Goal: Task Accomplishment & Management: Complete application form

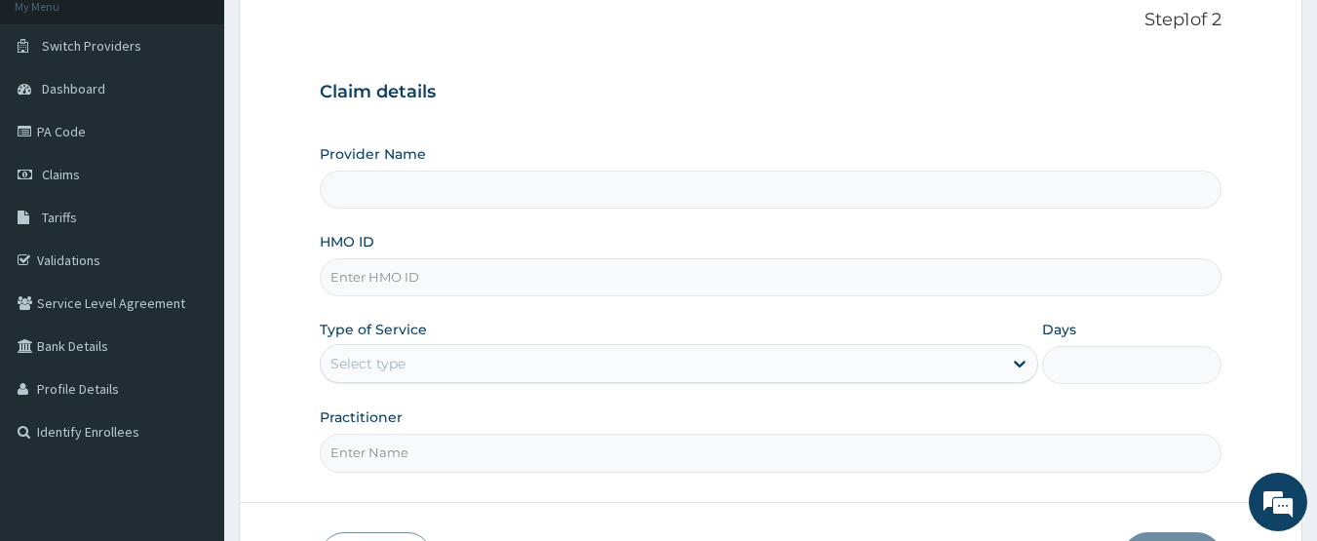
scroll to position [65, 0]
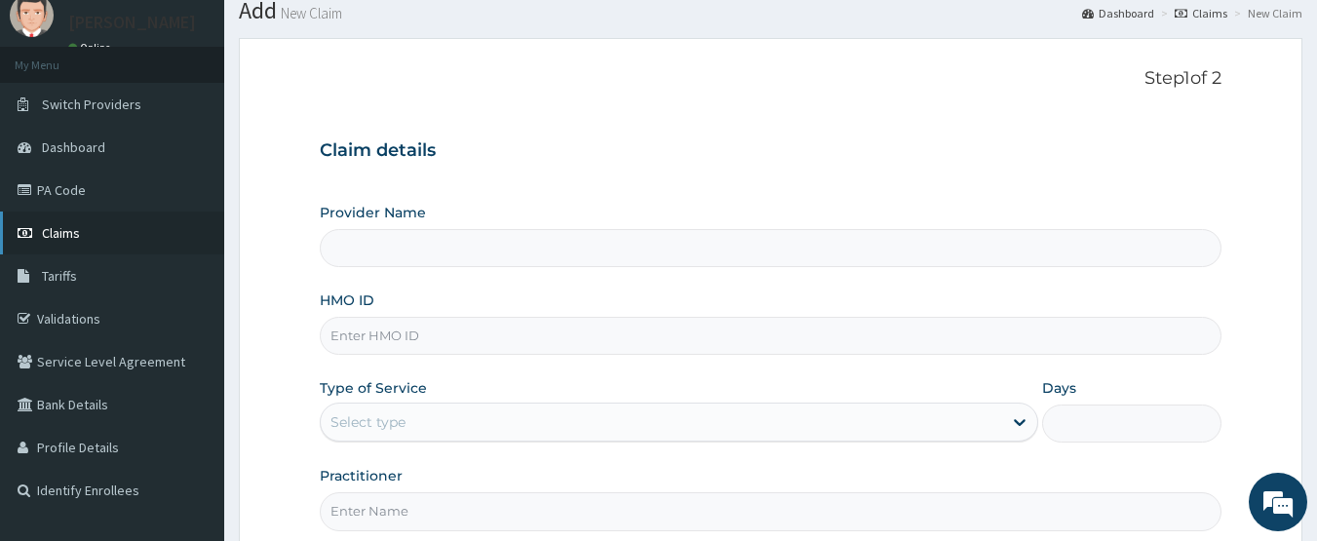
click at [70, 237] on span "Claims" at bounding box center [61, 233] width 38 height 18
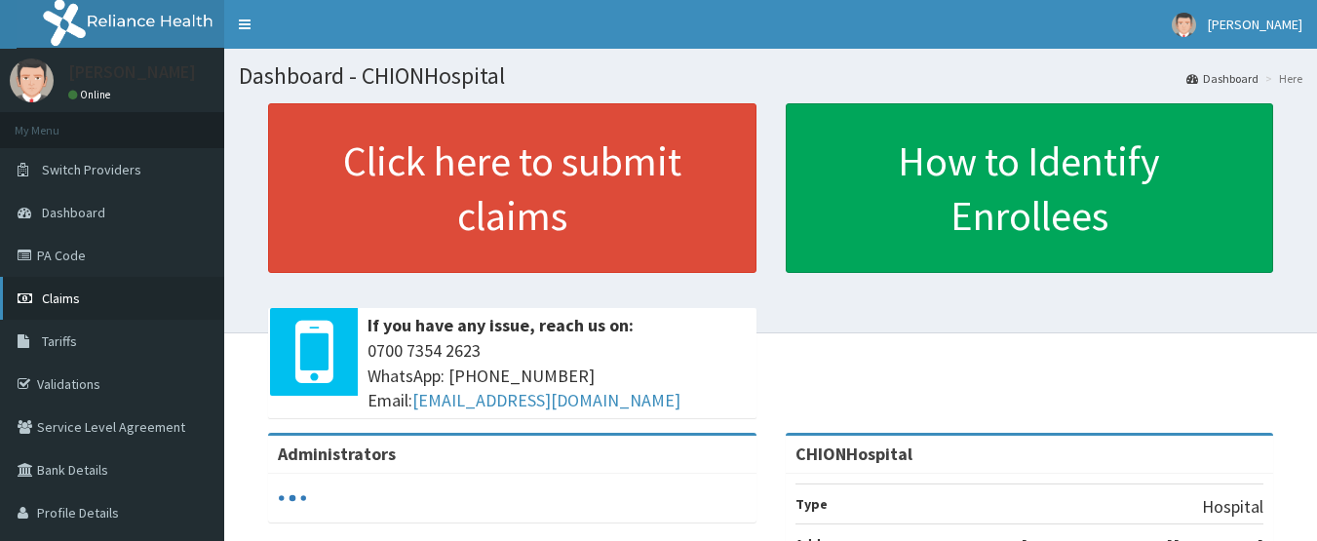
click at [91, 300] on link "Claims" at bounding box center [112, 298] width 224 height 43
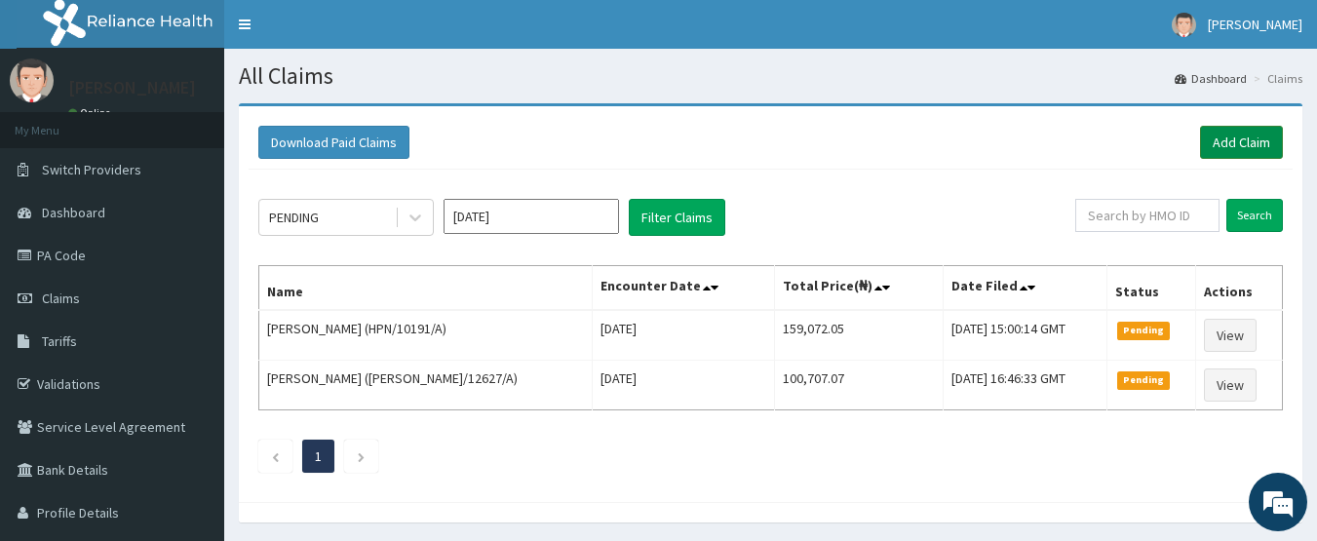
click at [1245, 143] on link "Add Claim" at bounding box center [1241, 142] width 83 height 33
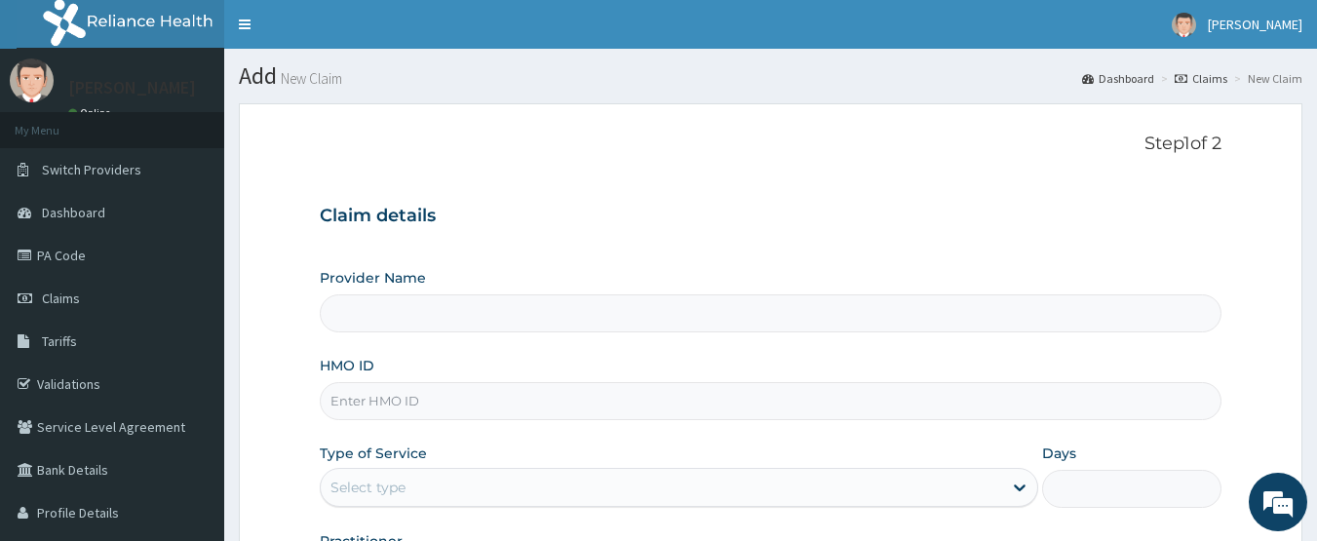
type input "CHIONHospital"
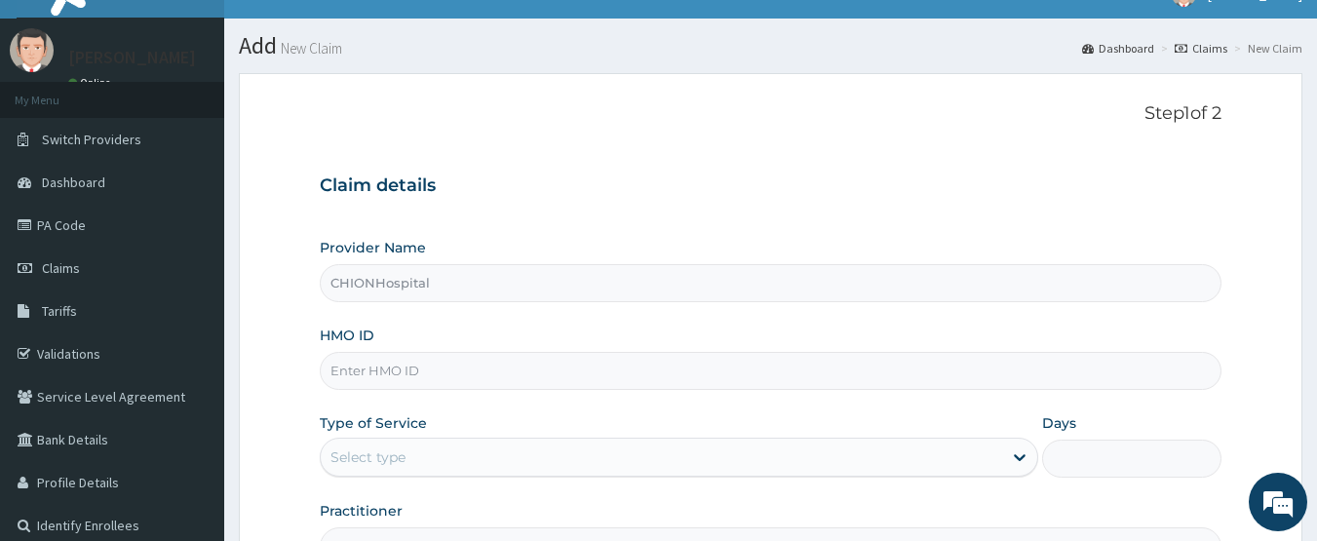
scroll to position [97, 0]
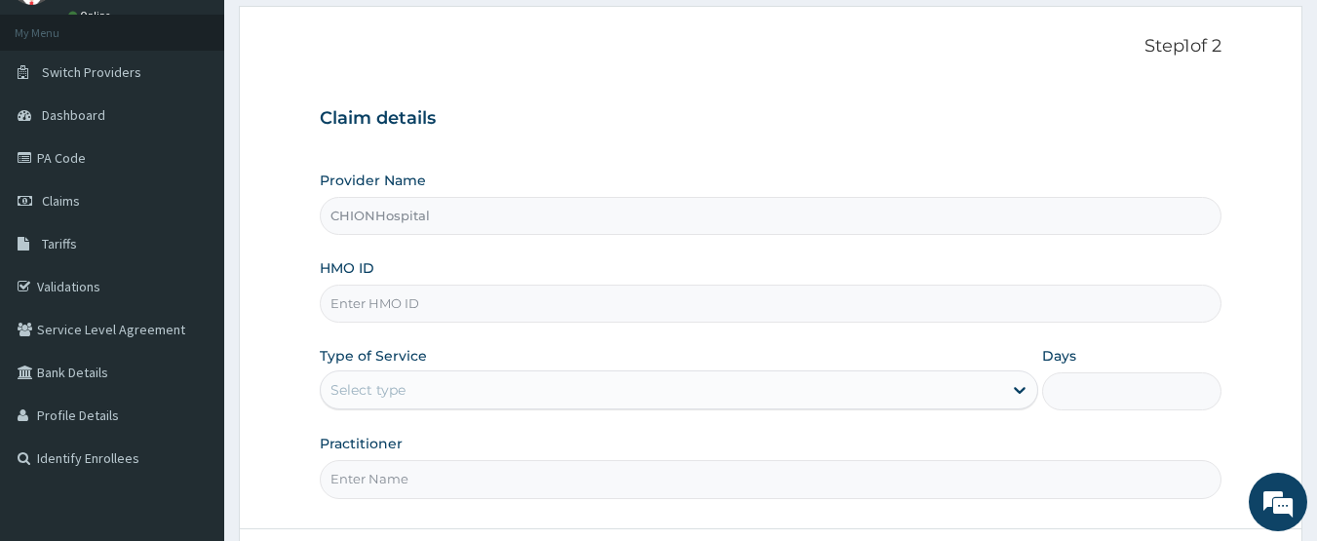
click at [384, 307] on input "HMO ID" at bounding box center [771, 304] width 903 height 38
paste input "PRS/10436/A"
type input "PRS/10436/A"
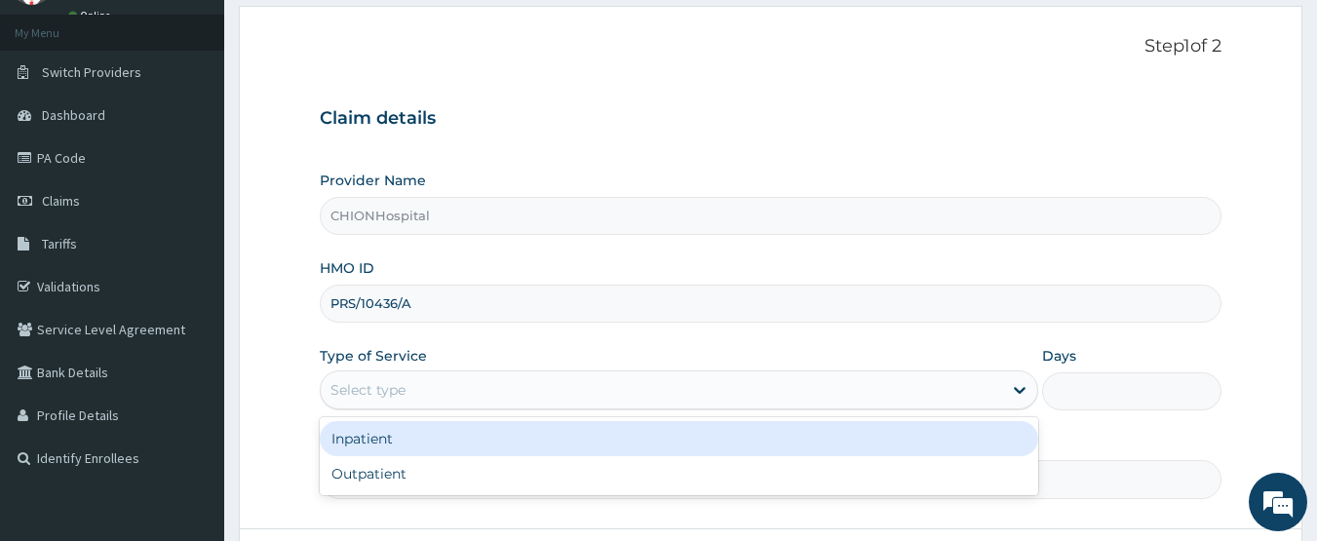
click at [379, 392] on div "Select type" at bounding box center [367, 389] width 75 height 19
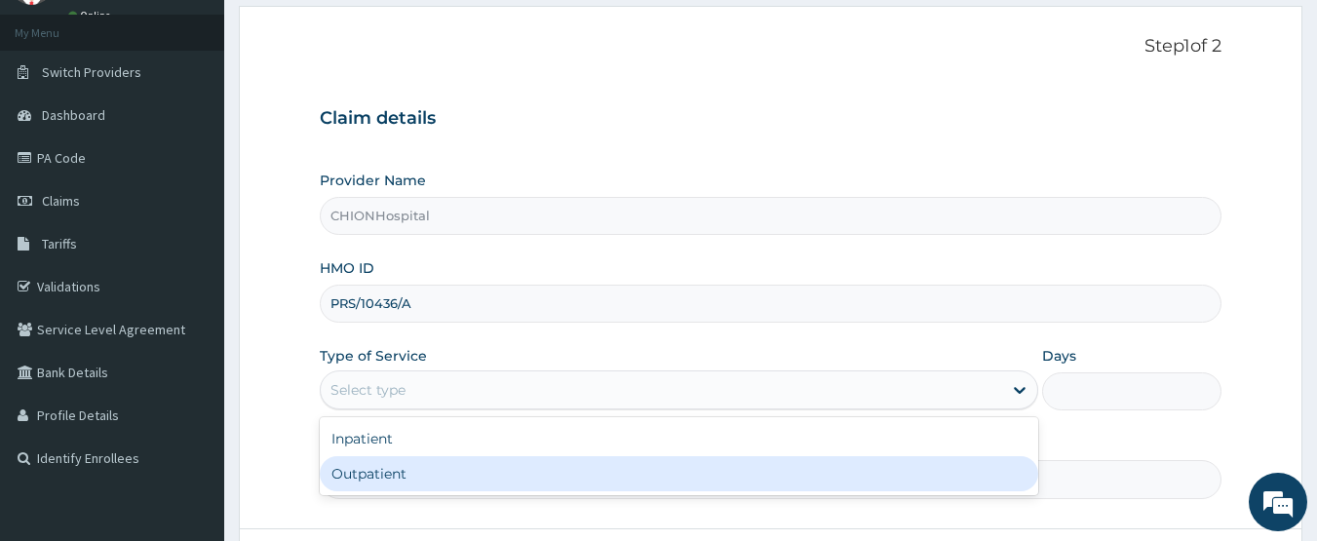
click at [371, 482] on div "Outpatient" at bounding box center [679, 473] width 719 height 35
type input "1"
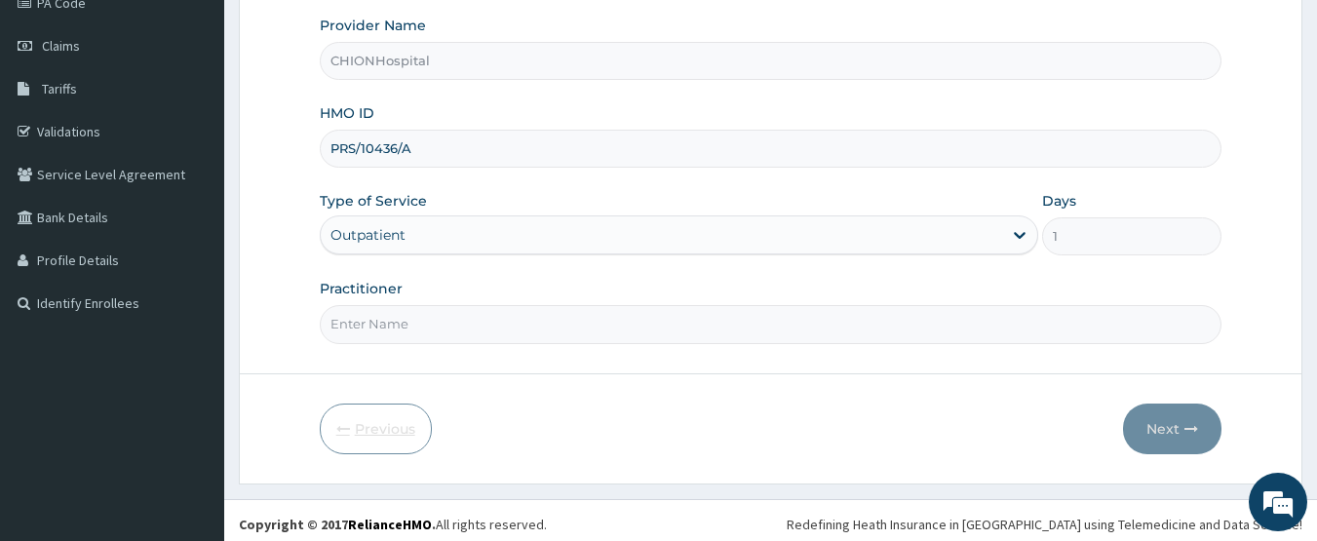
scroll to position [260, 0]
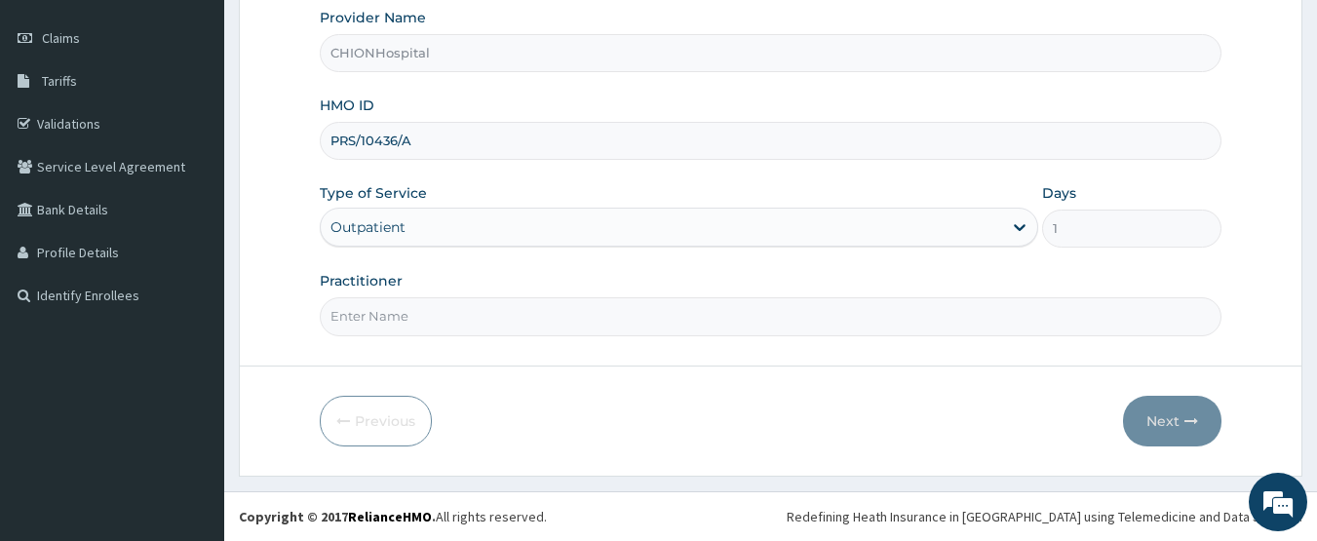
click at [358, 312] on input "Practitioner" at bounding box center [771, 316] width 903 height 38
type input "[PERSON_NAME] [PERSON_NAME]"
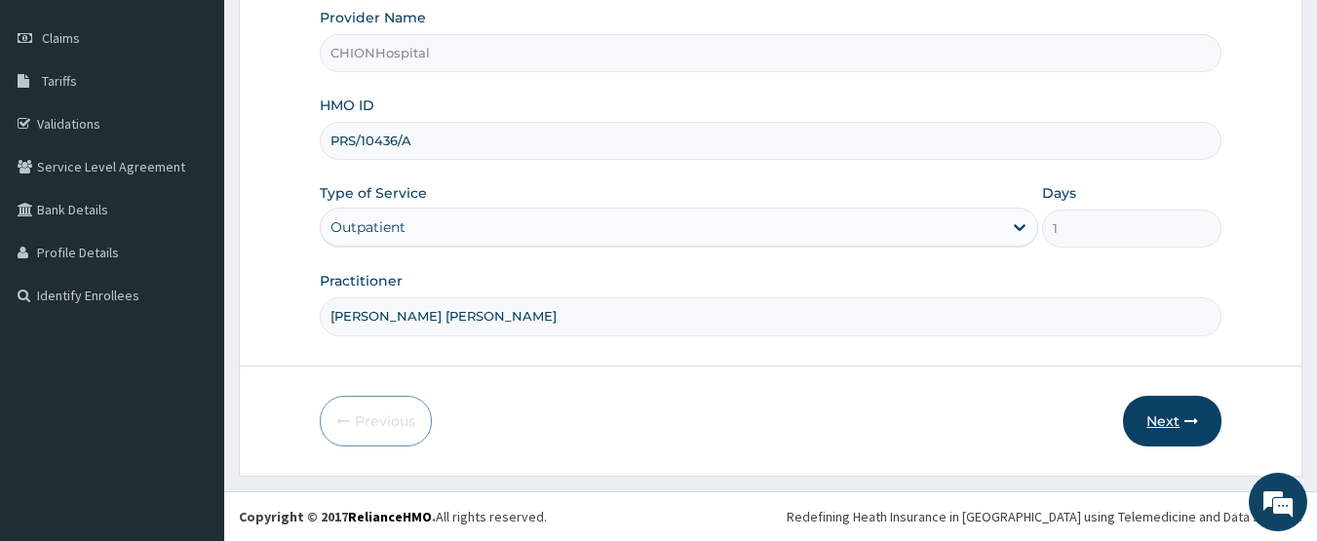
click at [1165, 416] on button "Next" at bounding box center [1172, 421] width 98 height 51
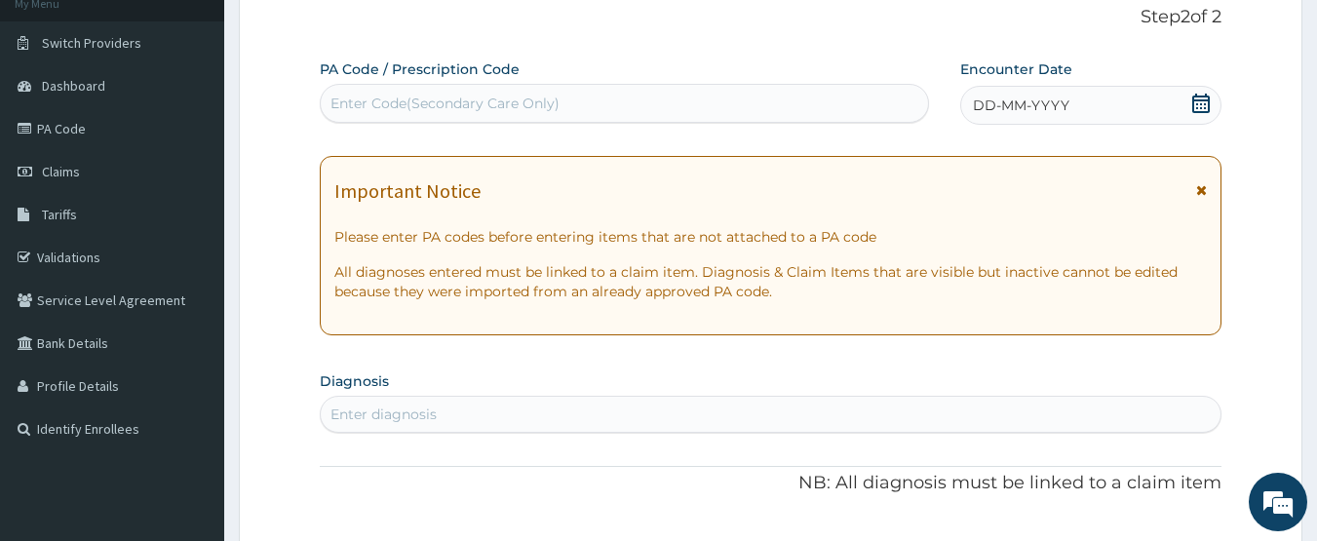
scroll to position [65, 0]
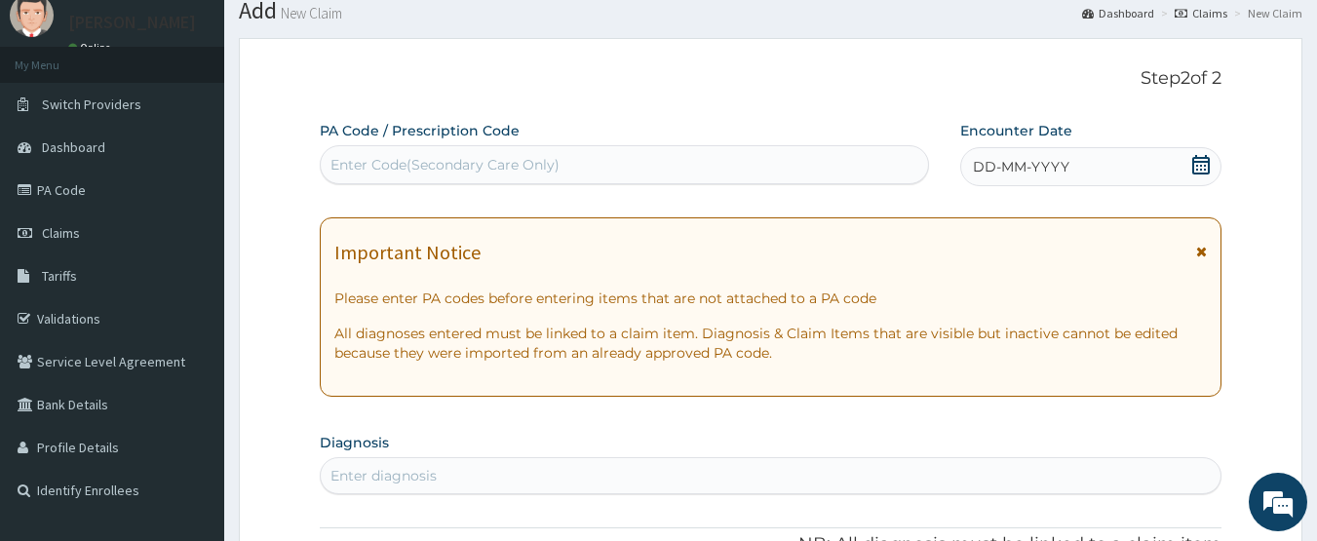
drag, startPoint x: 1201, startPoint y: 162, endPoint x: 1157, endPoint y: 188, distance: 51.2
click at [1199, 162] on icon at bounding box center [1201, 164] width 18 height 19
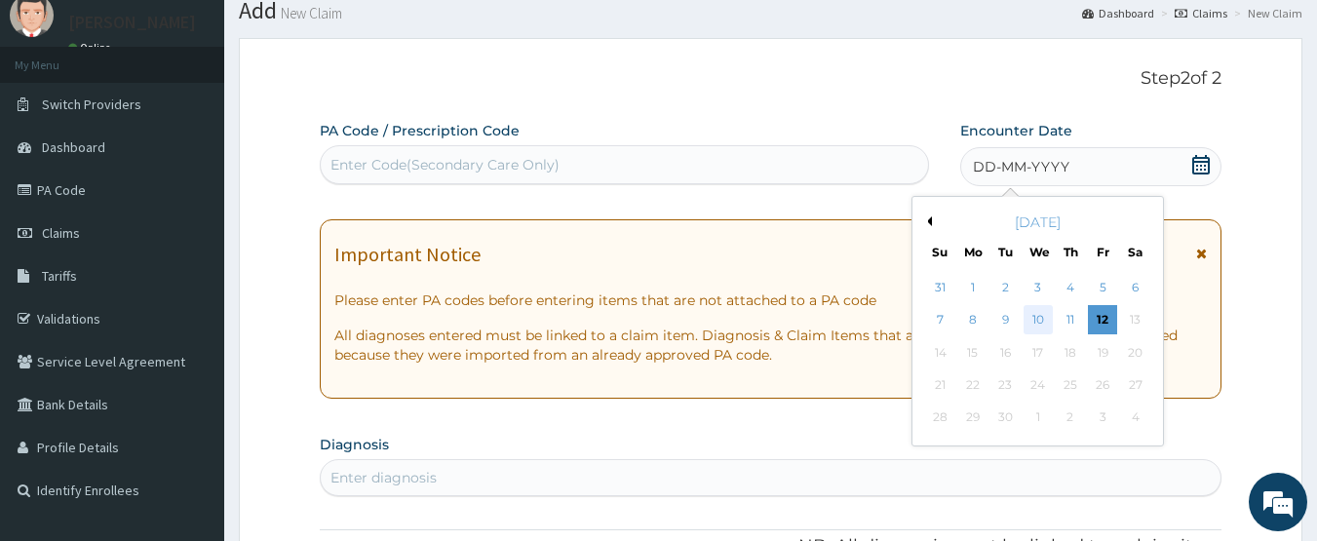
click at [1034, 316] on div "10" at bounding box center [1038, 320] width 29 height 29
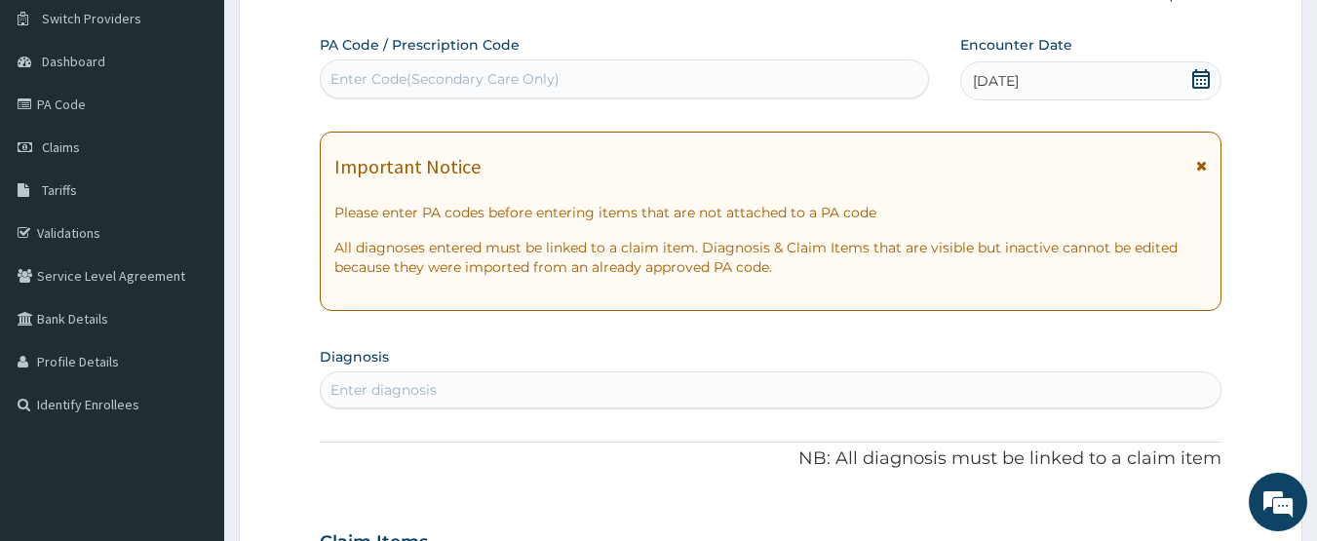
scroll to position [163, 0]
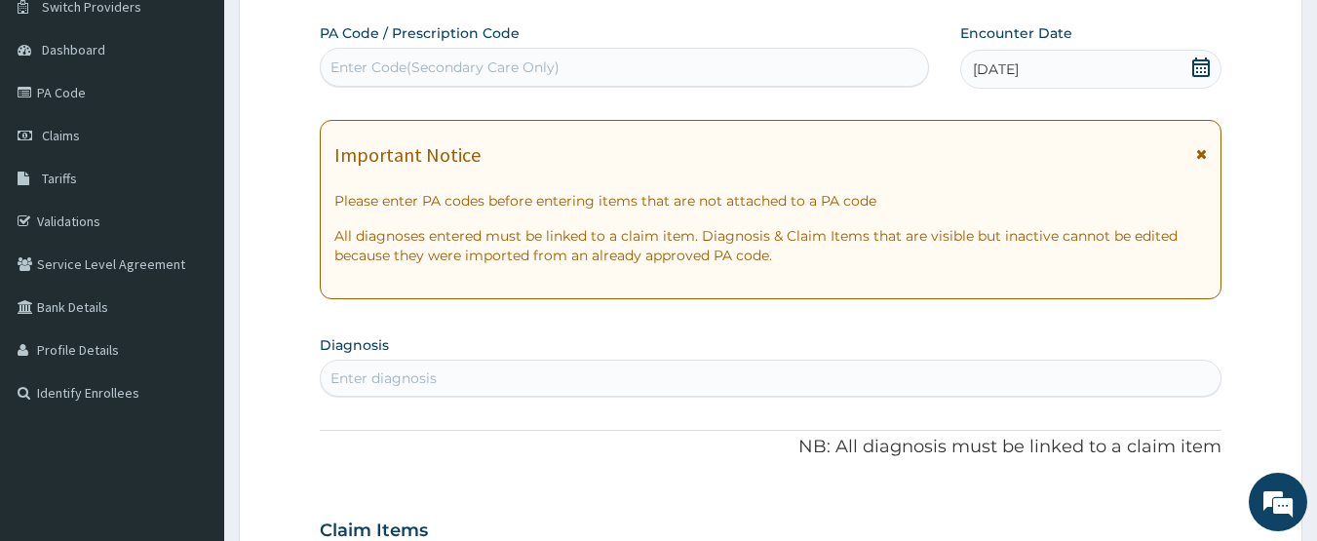
click at [436, 369] on div "Enter diagnosis" at bounding box center [383, 378] width 106 height 19
click at [62, 85] on link "PA Code" at bounding box center [112, 92] width 224 height 43
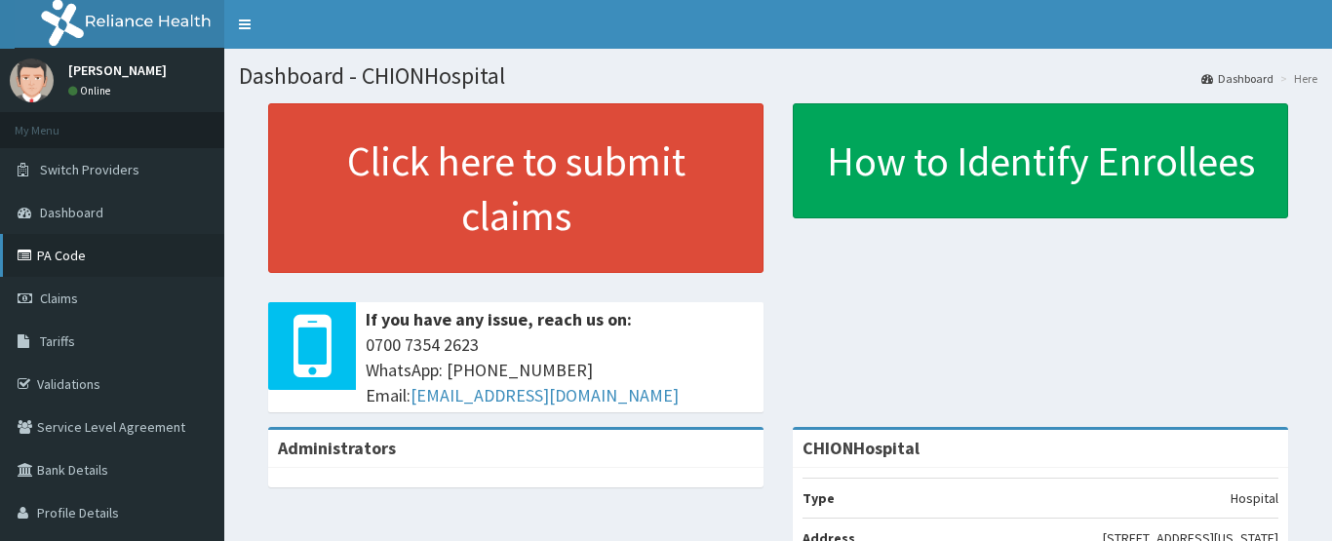
click at [82, 253] on link "PA Code" at bounding box center [112, 255] width 224 height 43
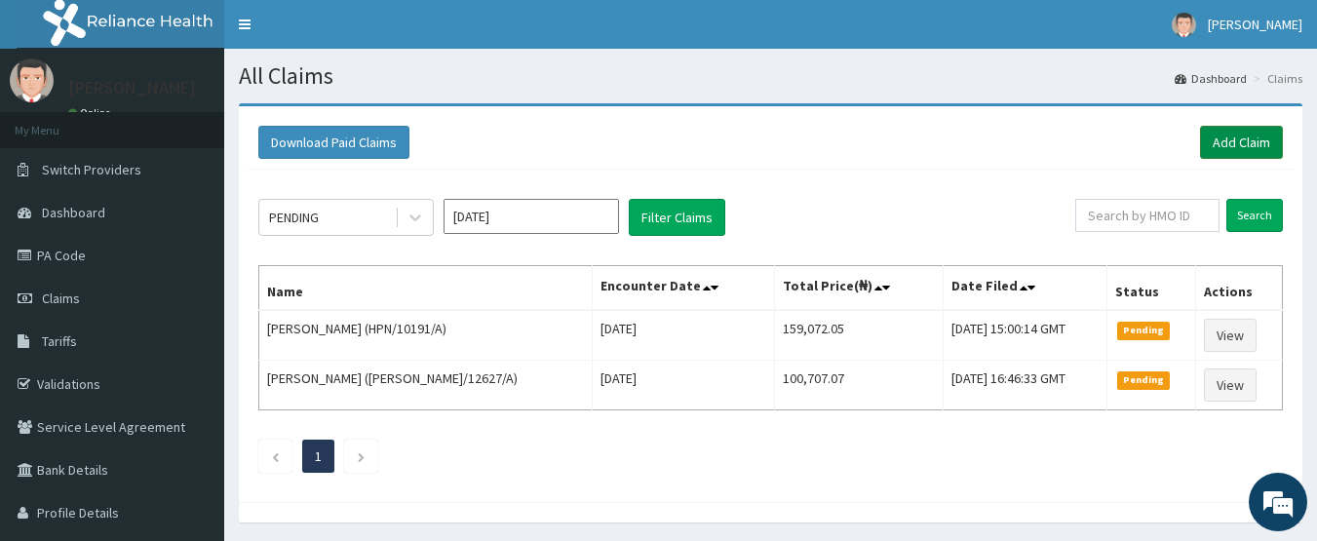
click at [1206, 136] on link "Add Claim" at bounding box center [1241, 142] width 83 height 33
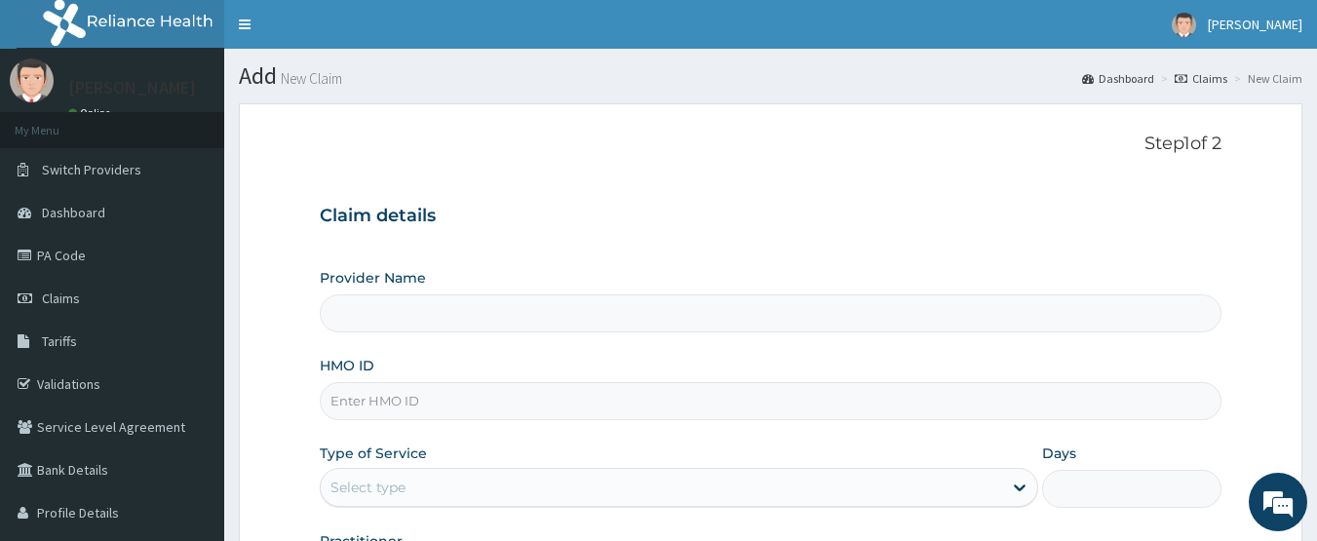
type input "CHIONHospital"
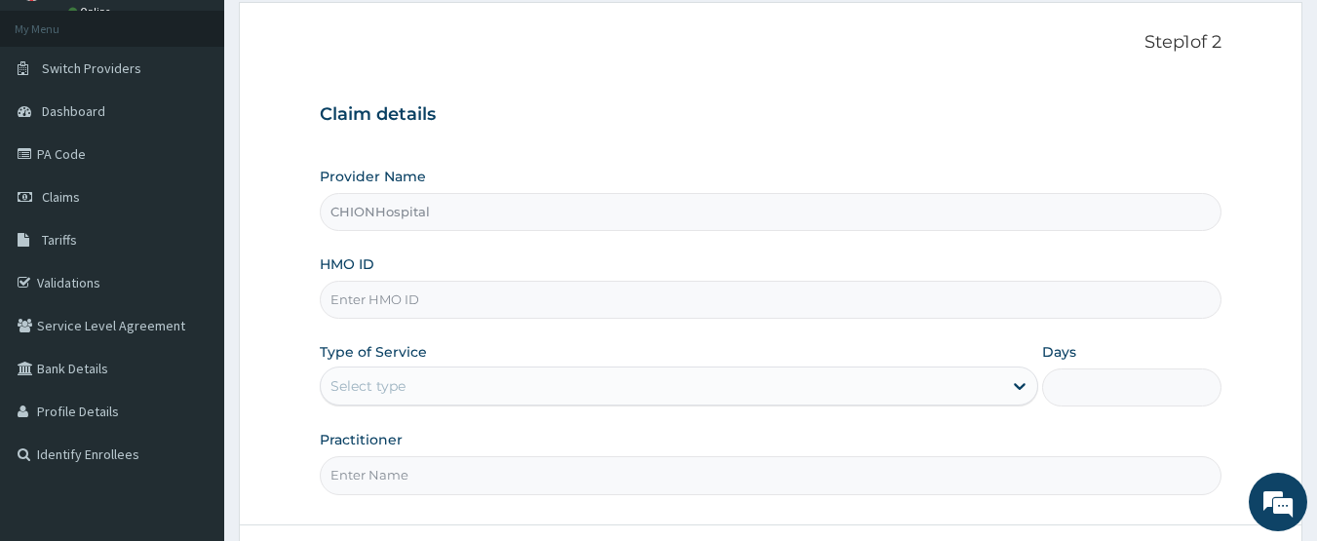
scroll to position [195, 0]
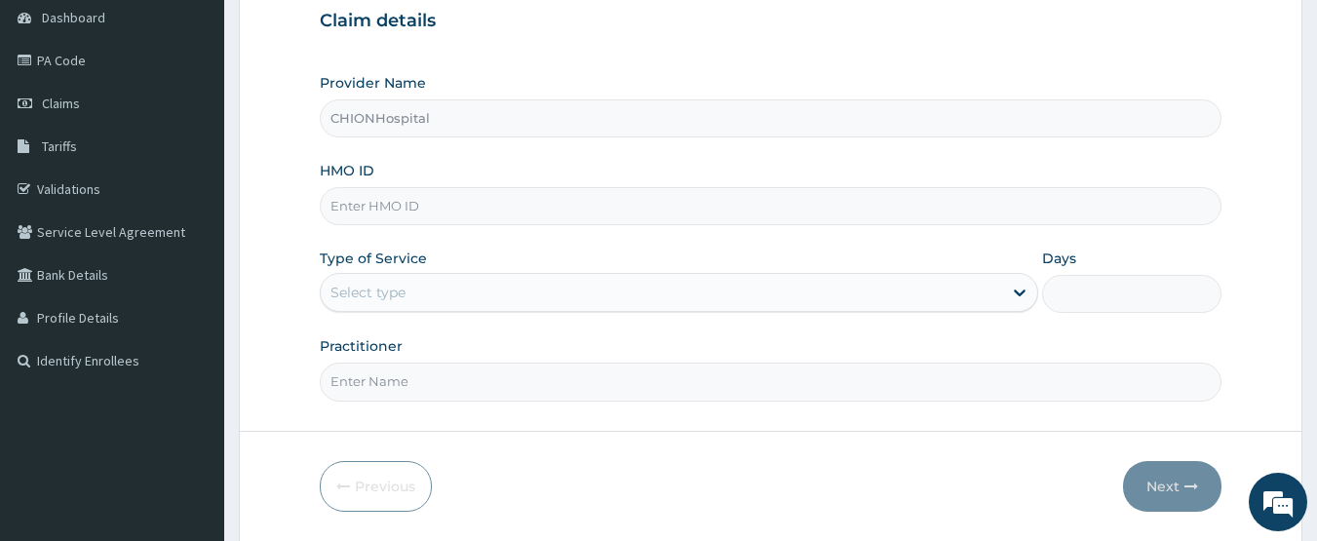
click at [420, 210] on input "HMO ID" at bounding box center [771, 206] width 903 height 38
paste input "PRS/10436/A"
type input "PRS/10436/A"
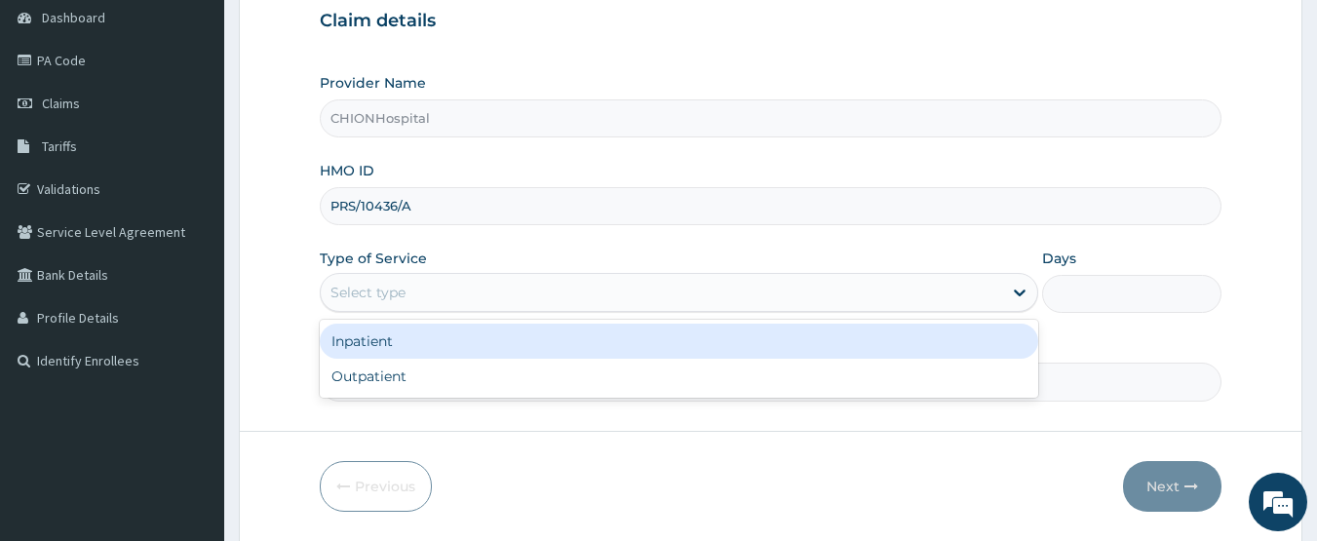
drag, startPoint x: 381, startPoint y: 288, endPoint x: 386, endPoint y: 343, distance: 55.8
click at [381, 292] on div "Select type" at bounding box center [367, 292] width 75 height 19
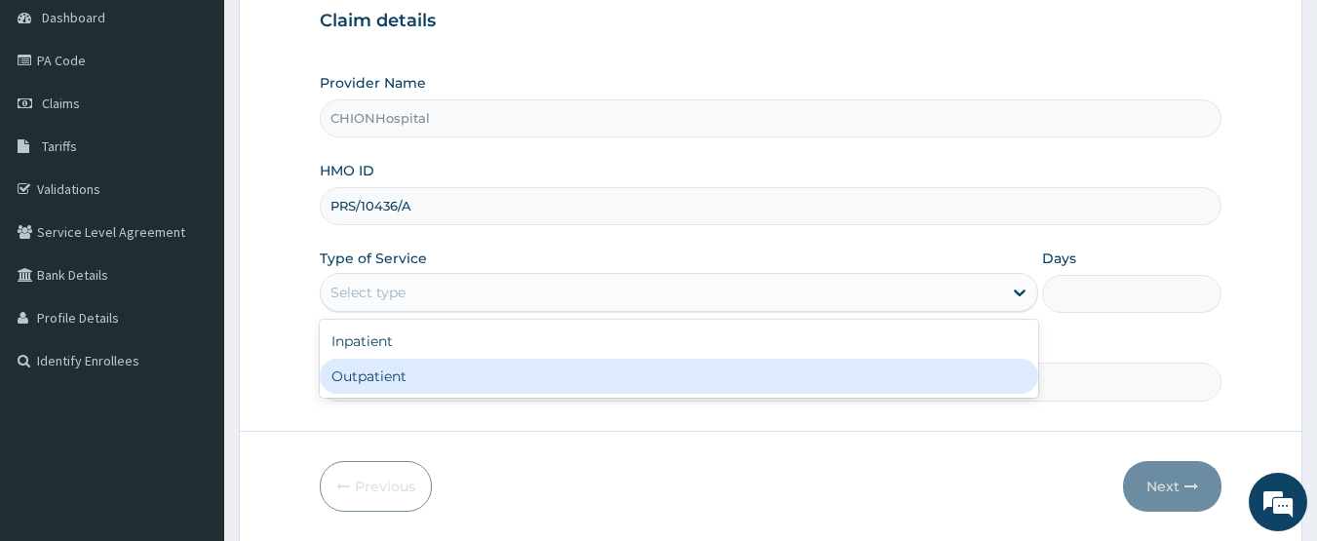
click at [389, 365] on div "Outpatient" at bounding box center [679, 376] width 719 height 35
type input "1"
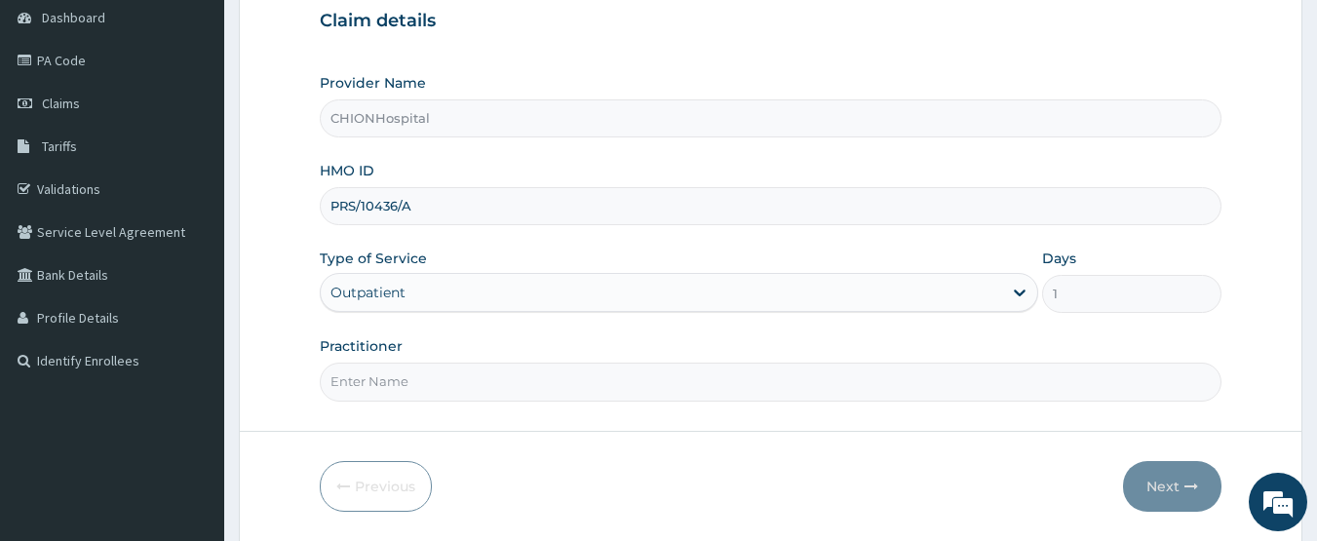
drag, startPoint x: 443, startPoint y: 379, endPoint x: 455, endPoint y: 366, distance: 18.6
click at [446, 378] on input "Practitioner" at bounding box center [771, 382] width 903 height 38
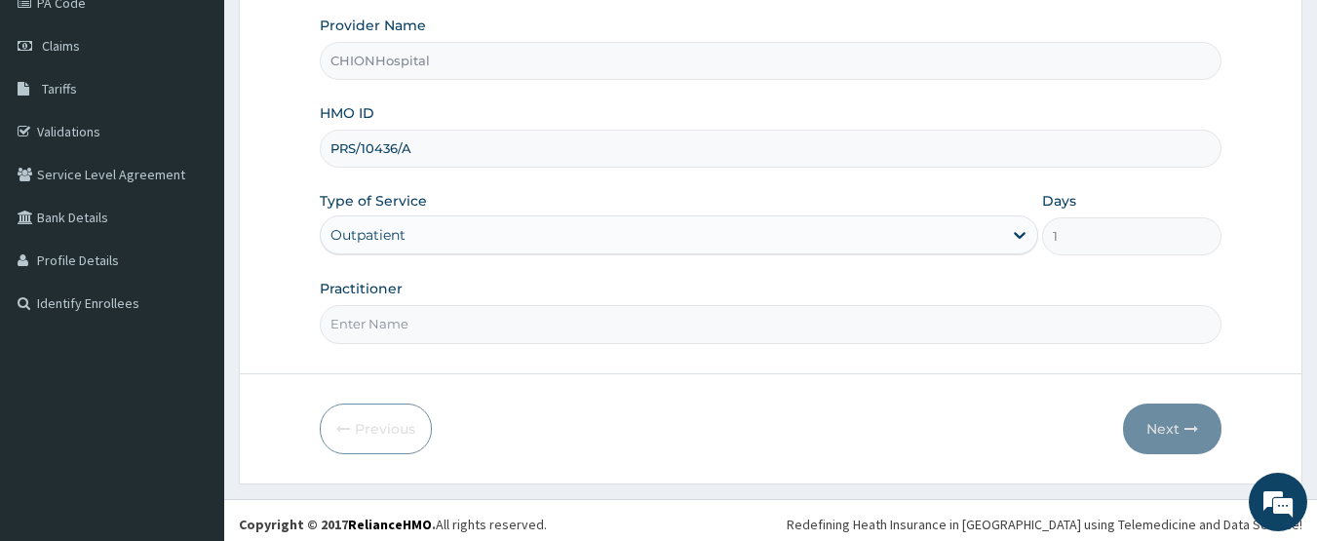
scroll to position [260, 0]
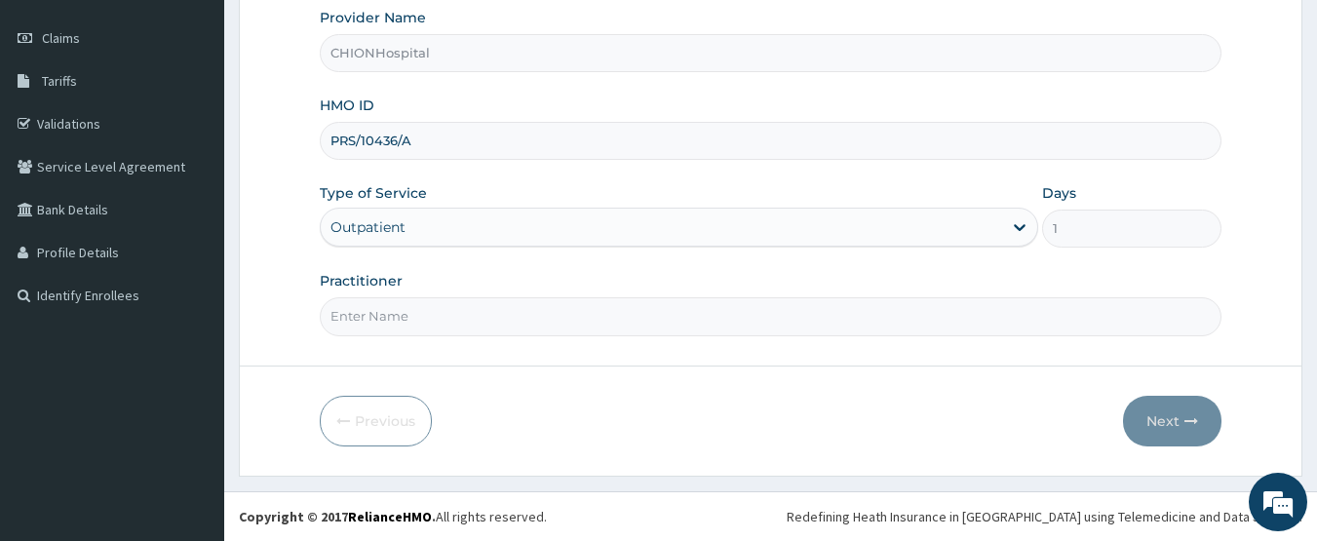
click at [425, 315] on input "Practitioner" at bounding box center [771, 316] width 903 height 38
type input "[PERSON_NAME] [PERSON_NAME]"
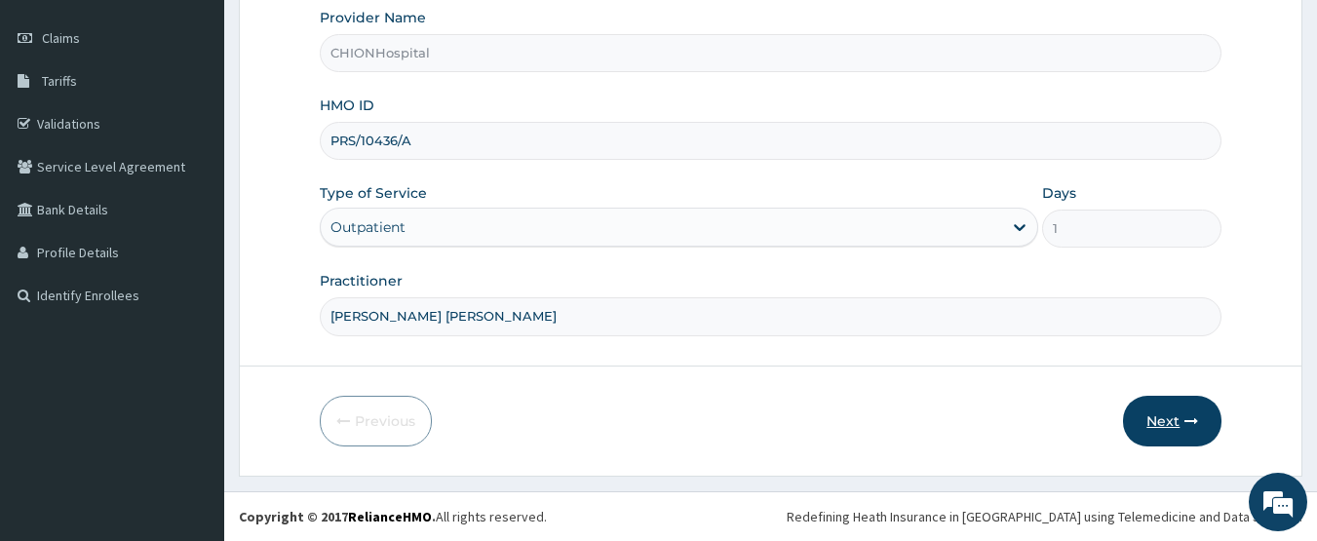
click at [1207, 427] on button "Next" at bounding box center [1172, 421] width 98 height 51
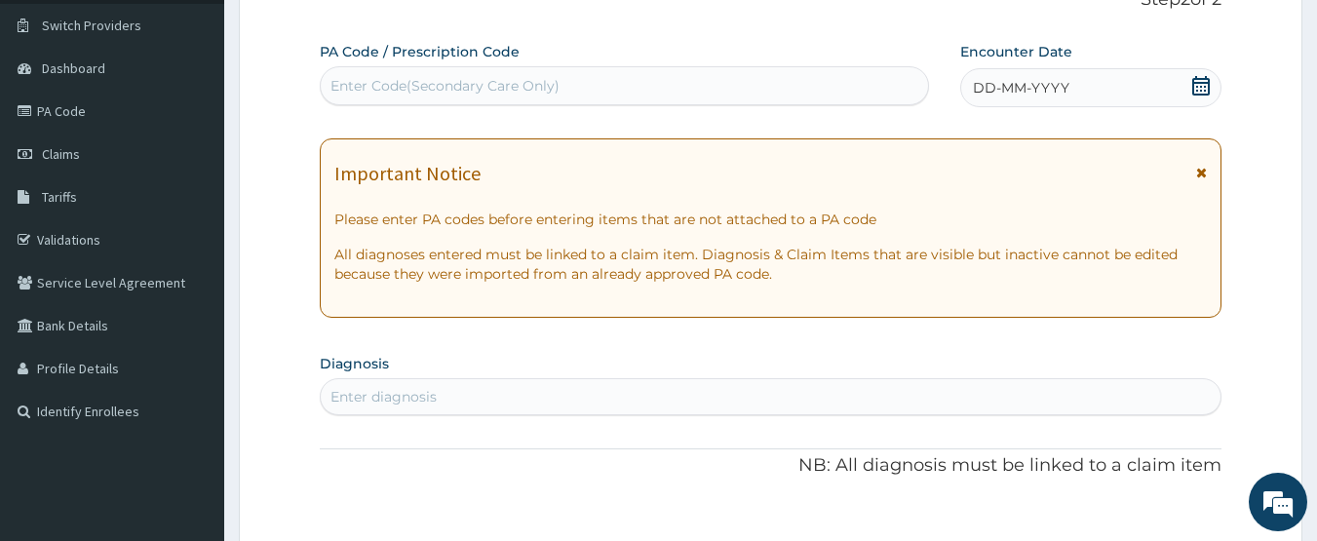
scroll to position [65, 0]
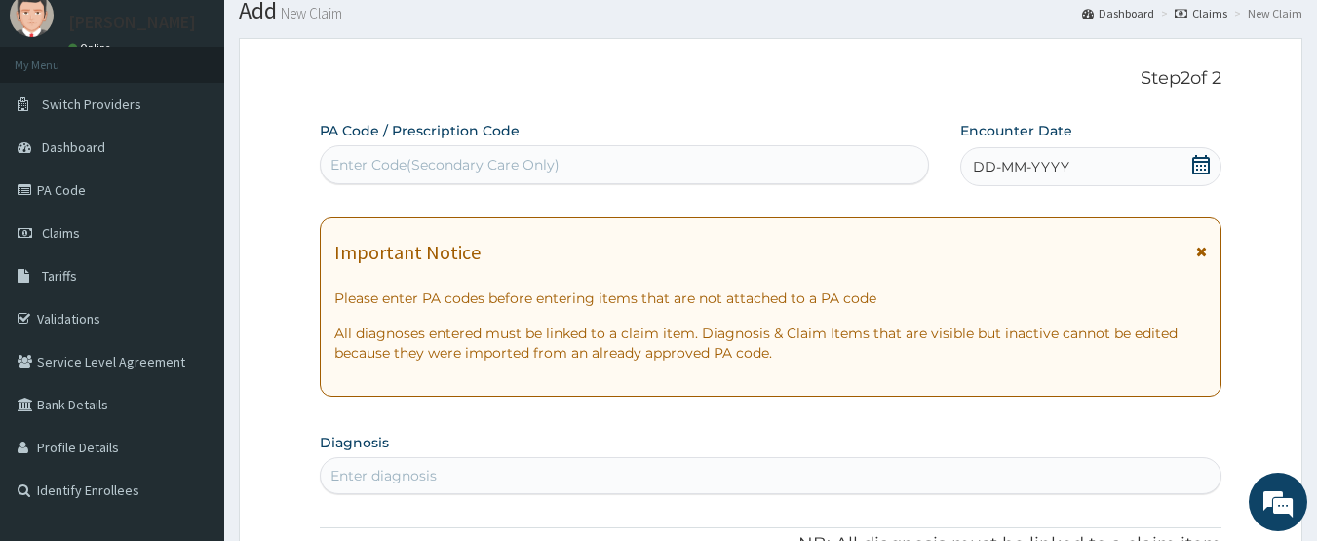
click at [492, 161] on div "Enter Code(Secondary Care Only)" at bounding box center [444, 164] width 229 height 19
type input "PA/AE444D"
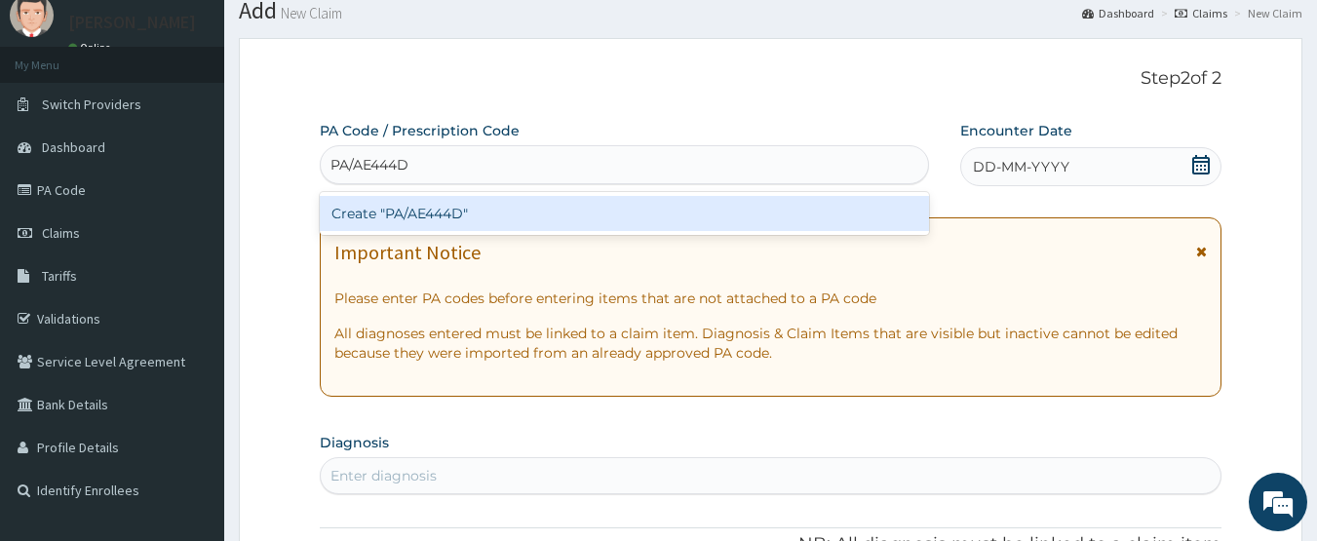
click at [502, 202] on div "Create "PA/AE444D"" at bounding box center [625, 213] width 610 height 35
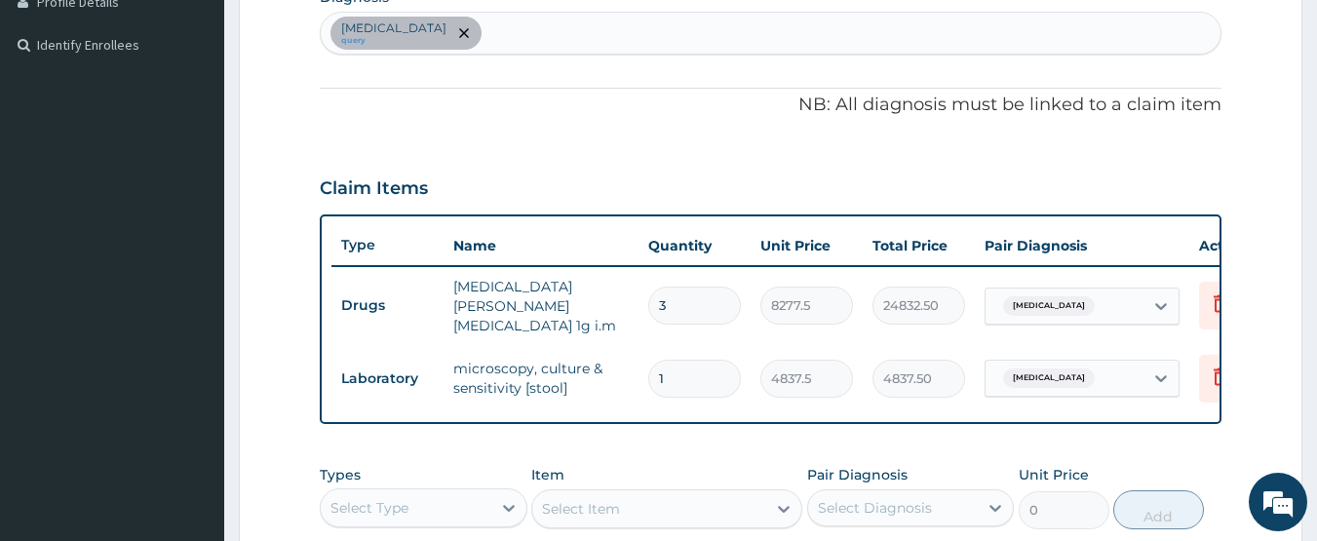
scroll to position [413, 0]
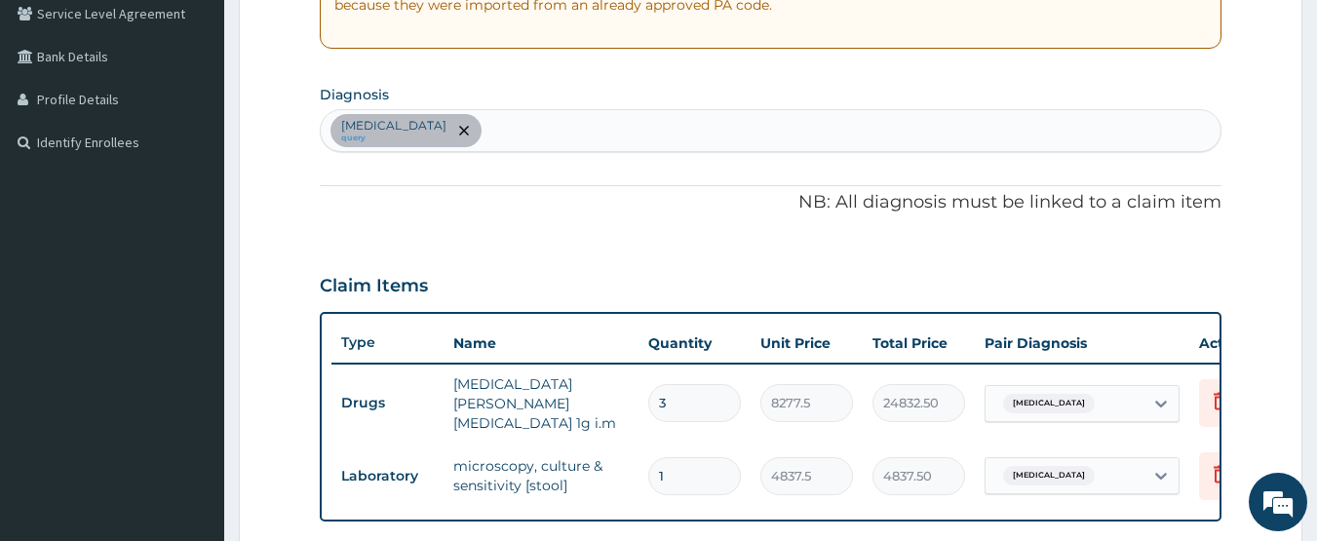
click at [524, 129] on div "Typhoid fever query" at bounding box center [771, 130] width 901 height 41
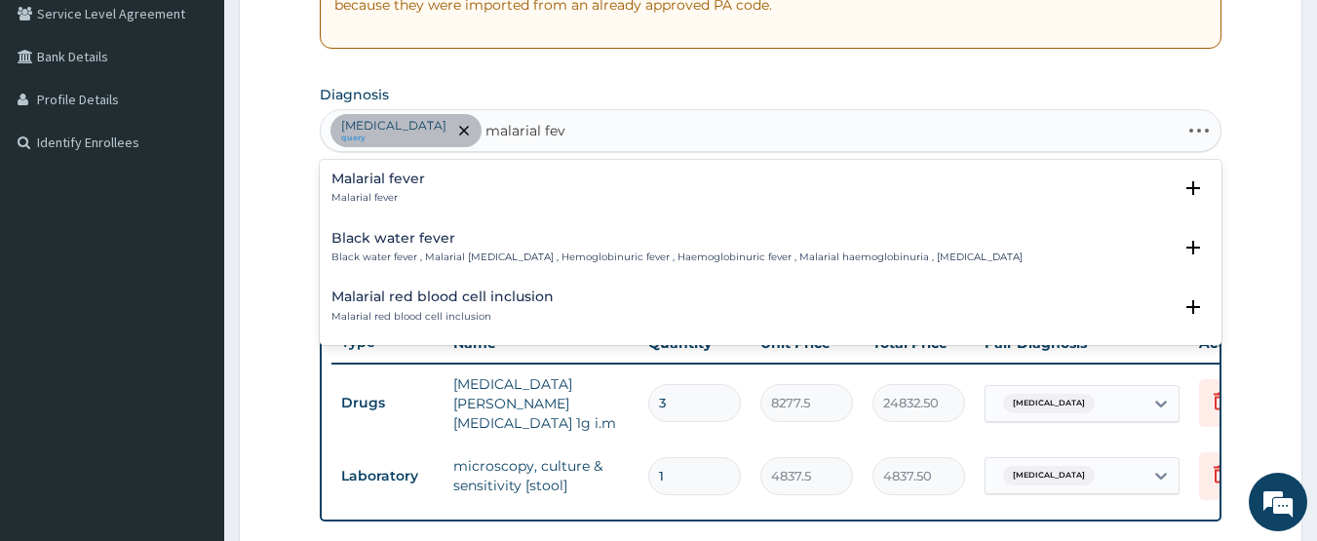
type input "malarial feve"
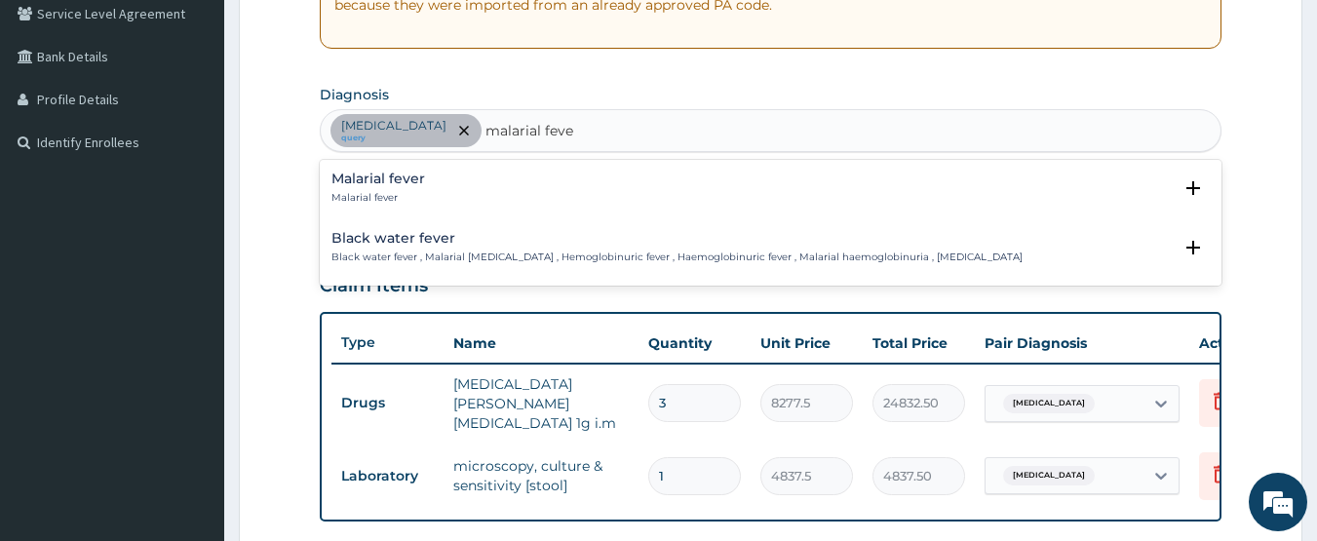
click at [363, 188] on div "Malarial fever Malarial fever" at bounding box center [378, 189] width 94 height 34
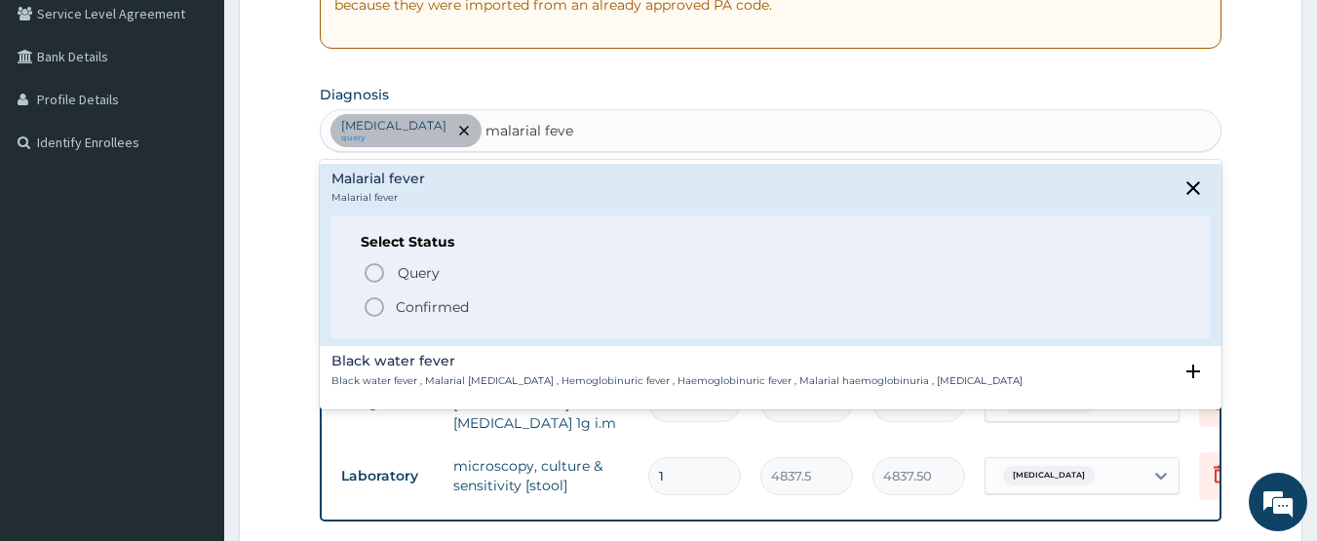
click at [367, 298] on icon "status option filled" at bounding box center [374, 306] width 23 height 23
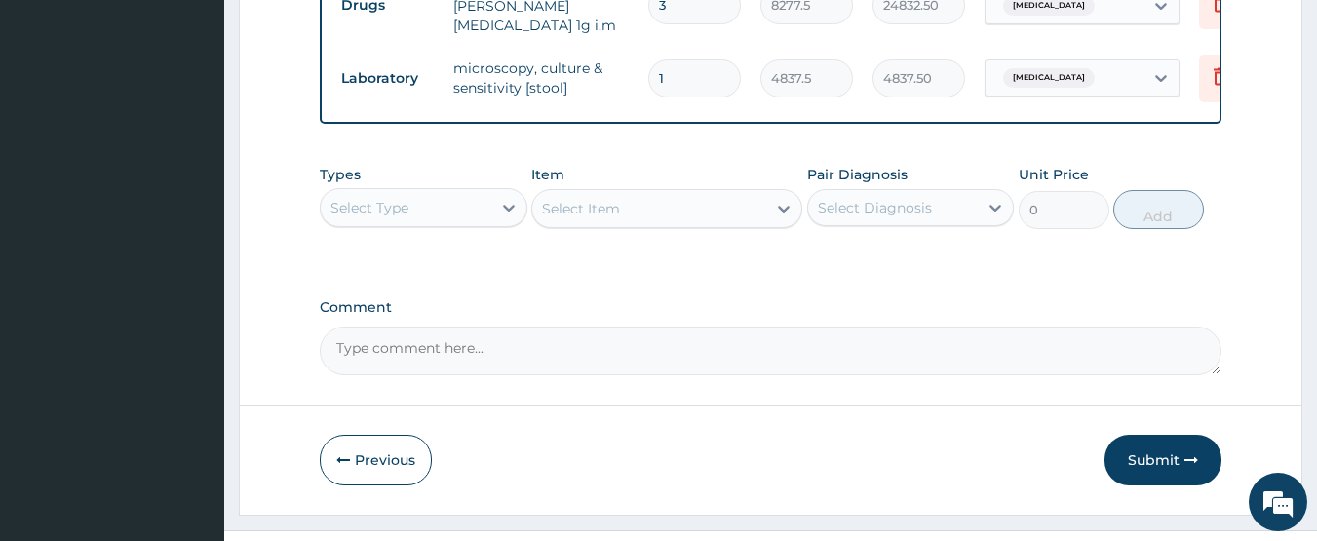
scroll to position [854, 0]
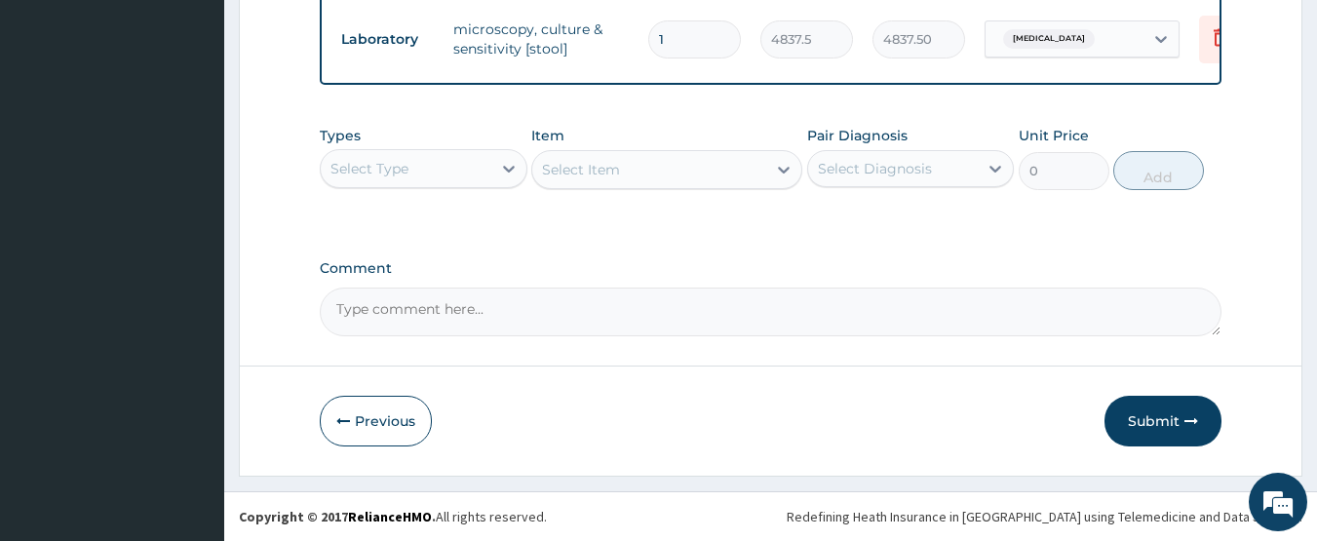
click at [413, 172] on div "Select Type" at bounding box center [406, 168] width 171 height 31
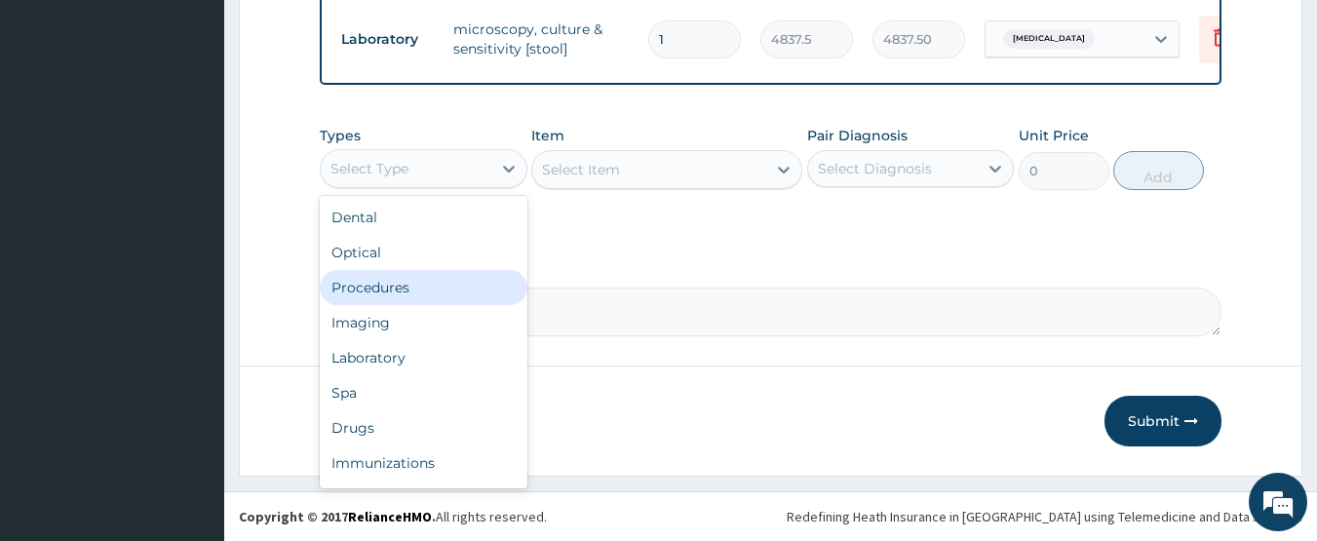
click at [420, 274] on div "Procedures" at bounding box center [424, 287] width 208 height 35
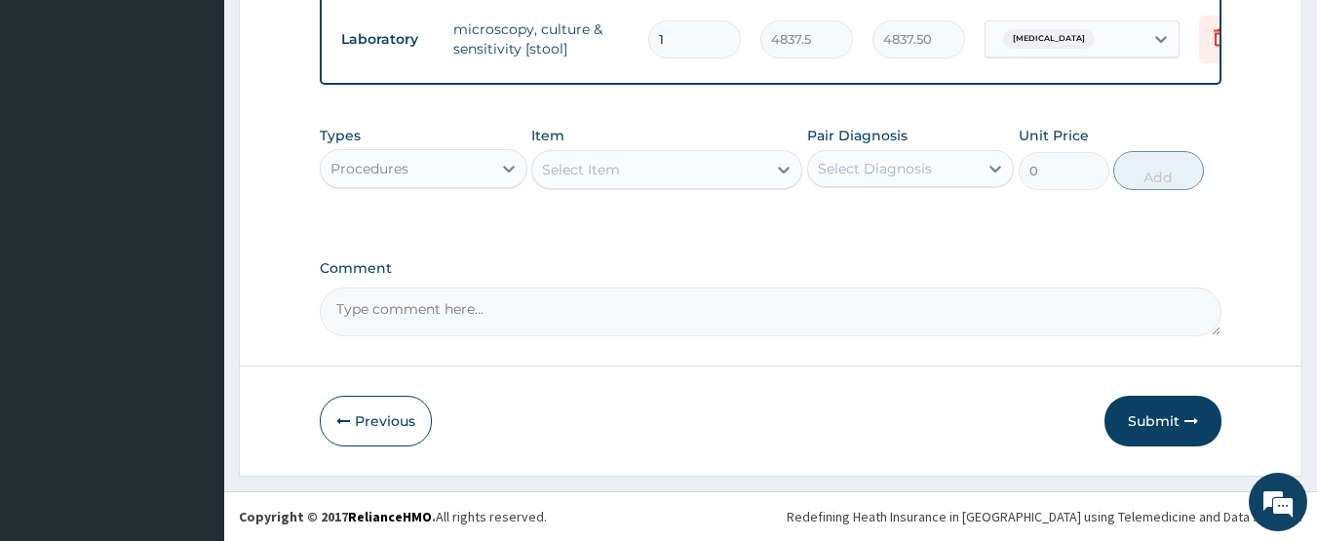
drag, startPoint x: 624, startPoint y: 162, endPoint x: 622, endPoint y: 190, distance: 28.3
click at [624, 163] on div "Select Item" at bounding box center [649, 169] width 234 height 31
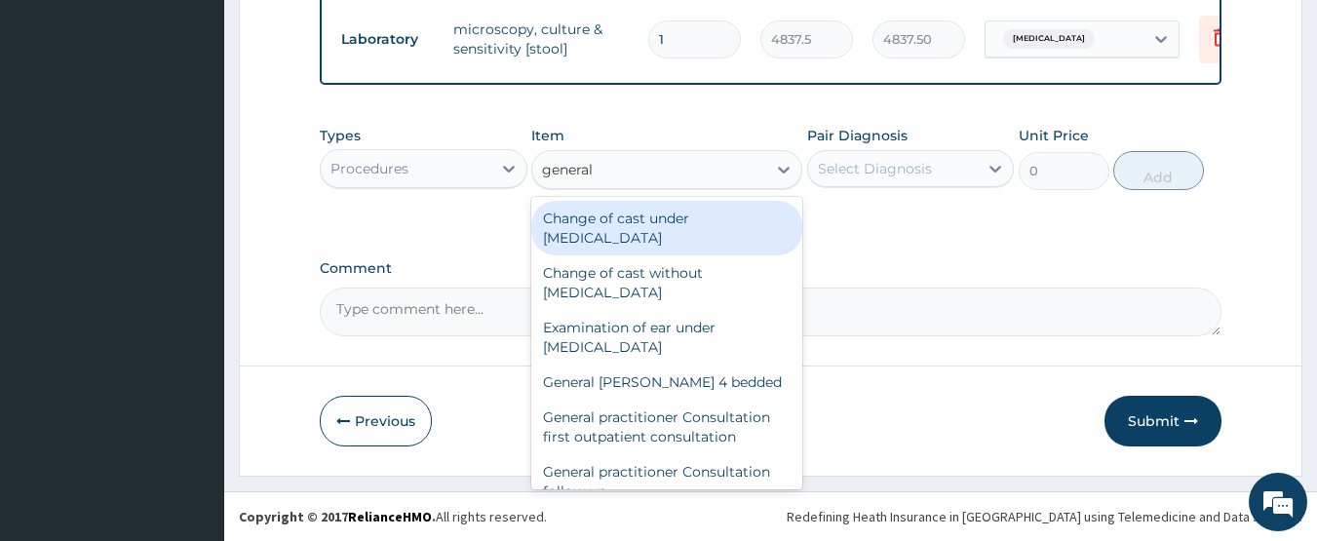
type input "general p"
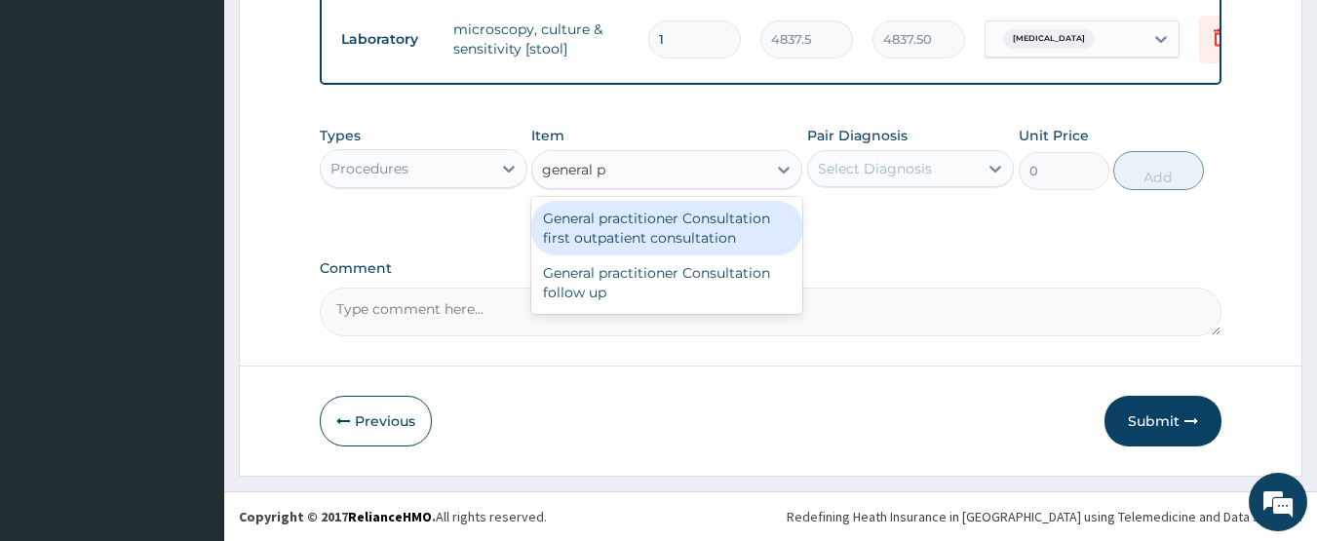
click at [664, 224] on div "General practitioner Consultation first outpatient consultation" at bounding box center [666, 228] width 271 height 55
type input "3547.5"
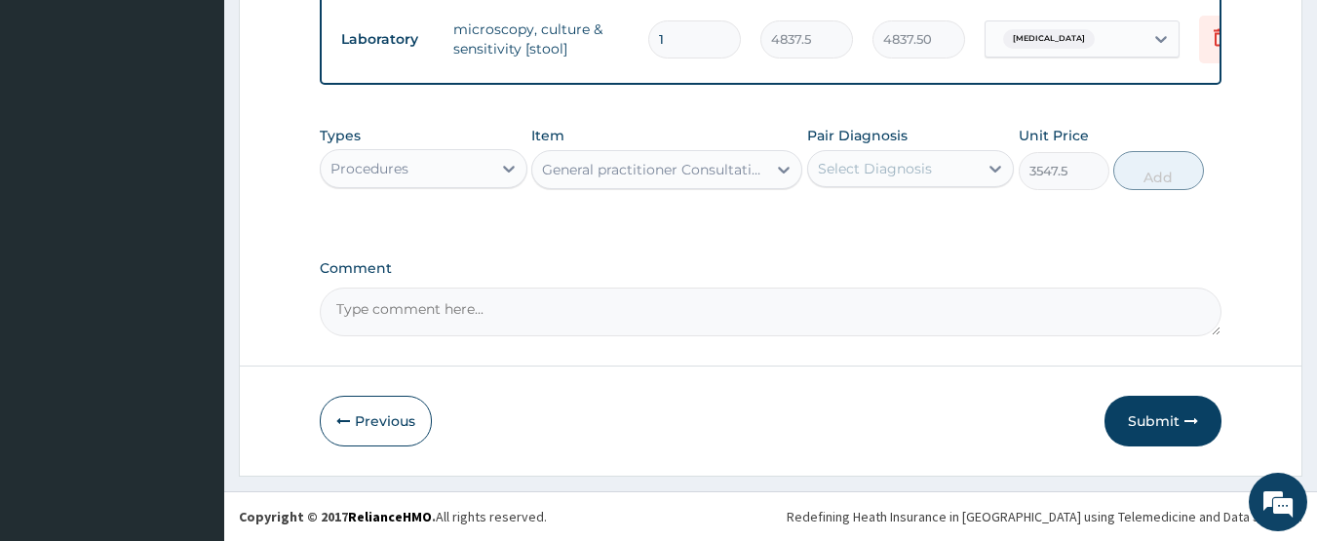
drag, startPoint x: 859, startPoint y: 153, endPoint x: 859, endPoint y: 169, distance: 15.6
click at [859, 157] on div "Select Diagnosis" at bounding box center [893, 168] width 171 height 31
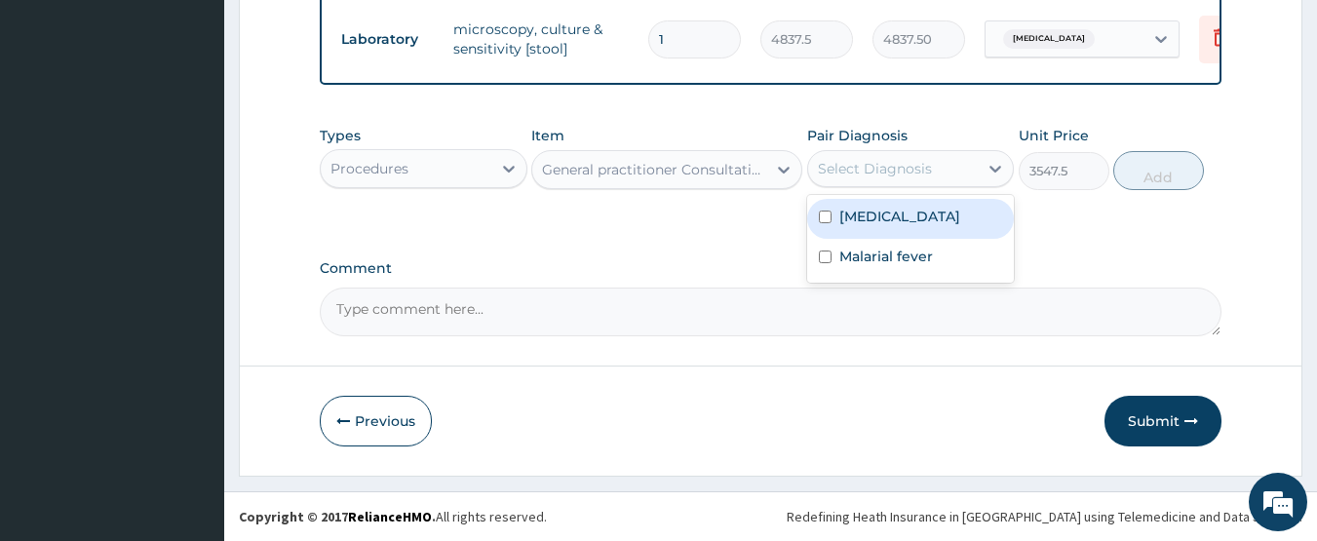
drag, startPoint x: 857, startPoint y: 198, endPoint x: 861, endPoint y: 241, distance: 43.1
click at [857, 213] on div "Typhoid fever" at bounding box center [911, 219] width 208 height 40
checkbox input "true"
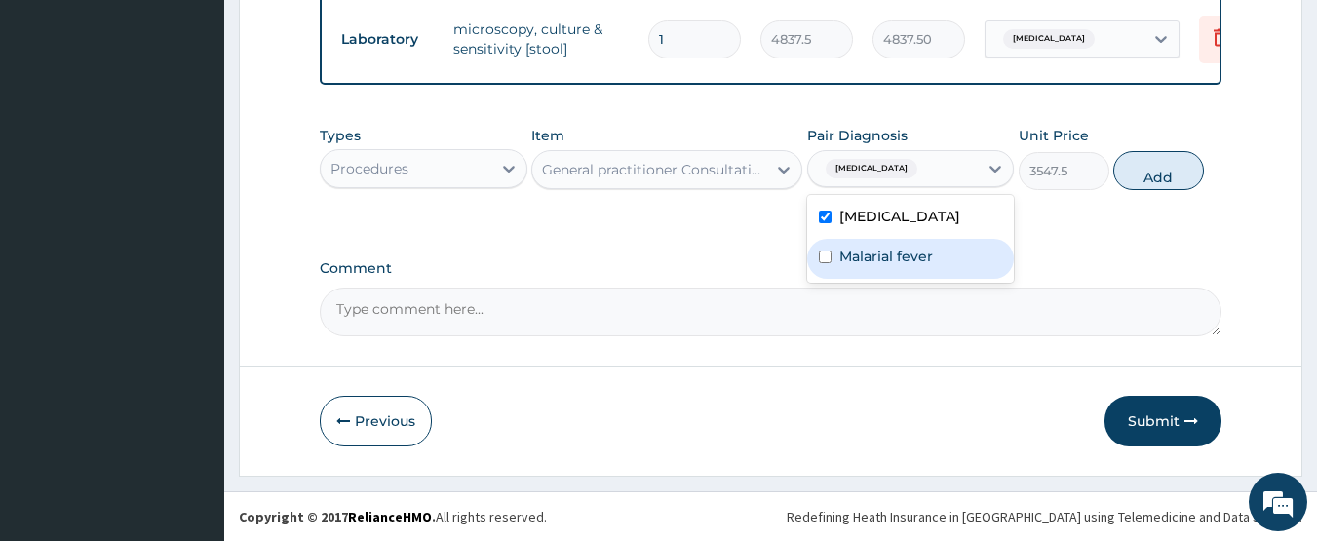
drag, startPoint x: 863, startPoint y: 252, endPoint x: 1072, endPoint y: 226, distance: 211.1
click at [889, 252] on label "Malarial fever" at bounding box center [886, 256] width 94 height 19
checkbox input "true"
click at [1192, 177] on button "Add" at bounding box center [1158, 170] width 91 height 39
type input "0"
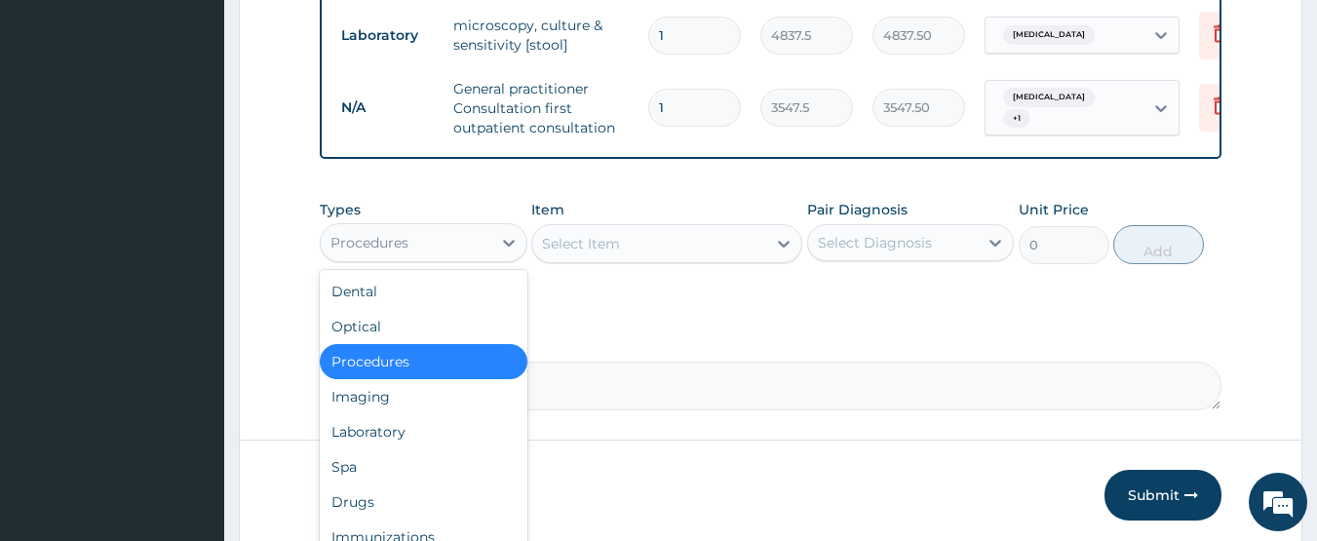
click at [381, 246] on div "Procedures" at bounding box center [369, 242] width 78 height 19
click at [391, 419] on div "Laboratory" at bounding box center [424, 431] width 208 height 35
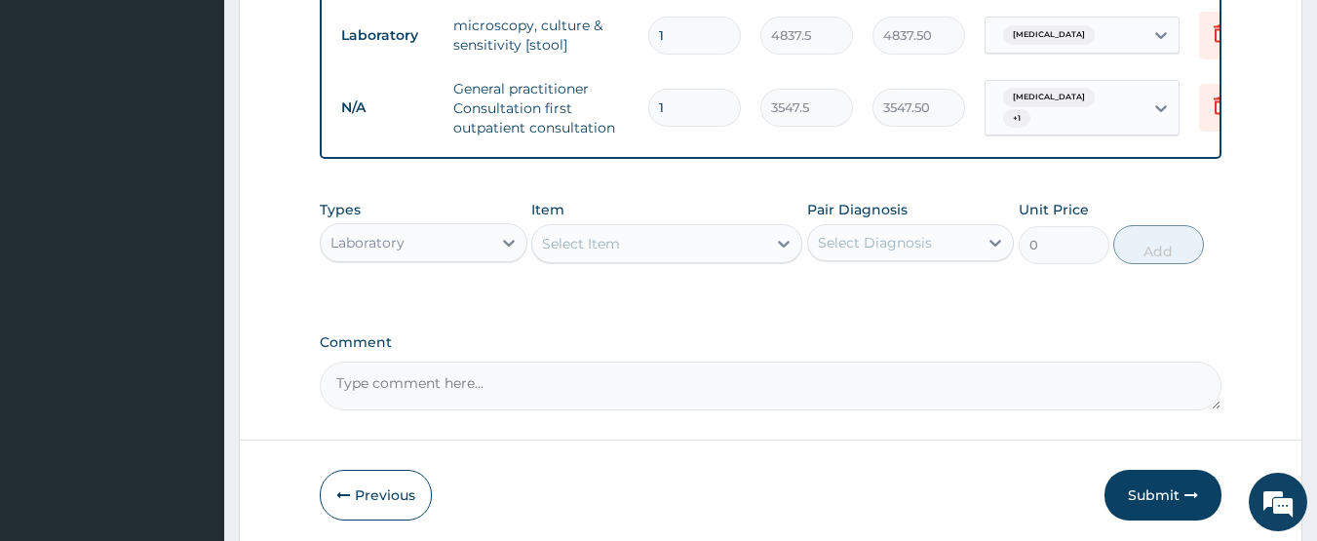
click at [557, 253] on div "Select Item" at bounding box center [581, 243] width 78 height 19
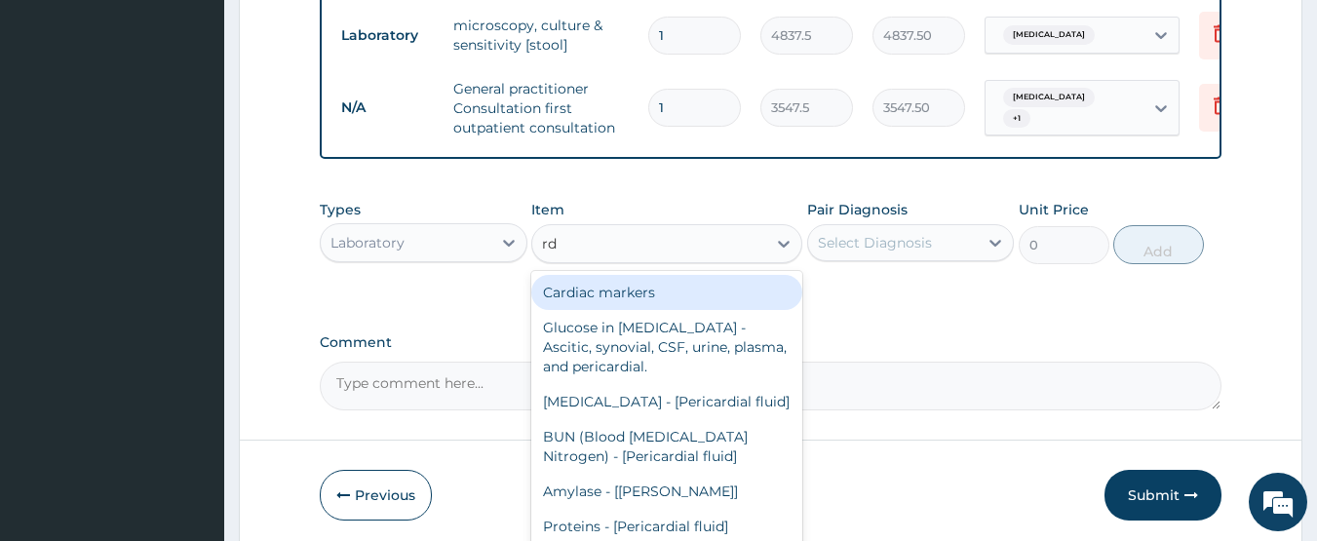
type input "rdt"
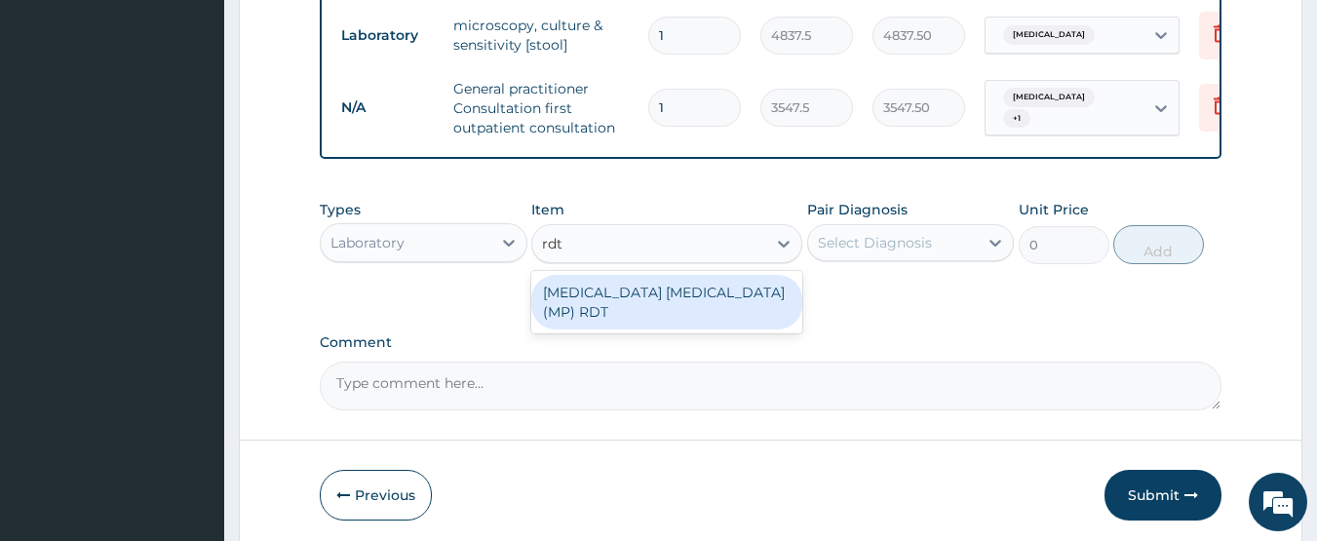
click at [677, 305] on div "MALARIA PARASITE (MP) RDT" at bounding box center [666, 302] width 271 height 55
type input "1612.5"
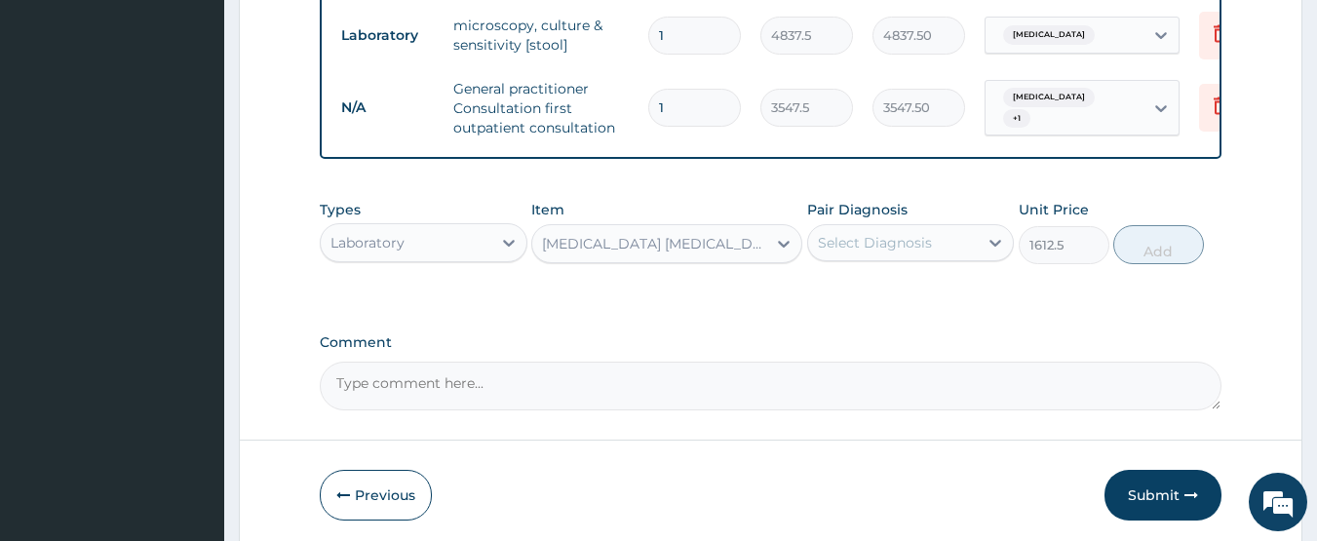
drag, startPoint x: 864, startPoint y: 231, endPoint x: 866, endPoint y: 245, distance: 13.8
click at [865, 238] on div "Select Diagnosis" at bounding box center [893, 242] width 171 height 31
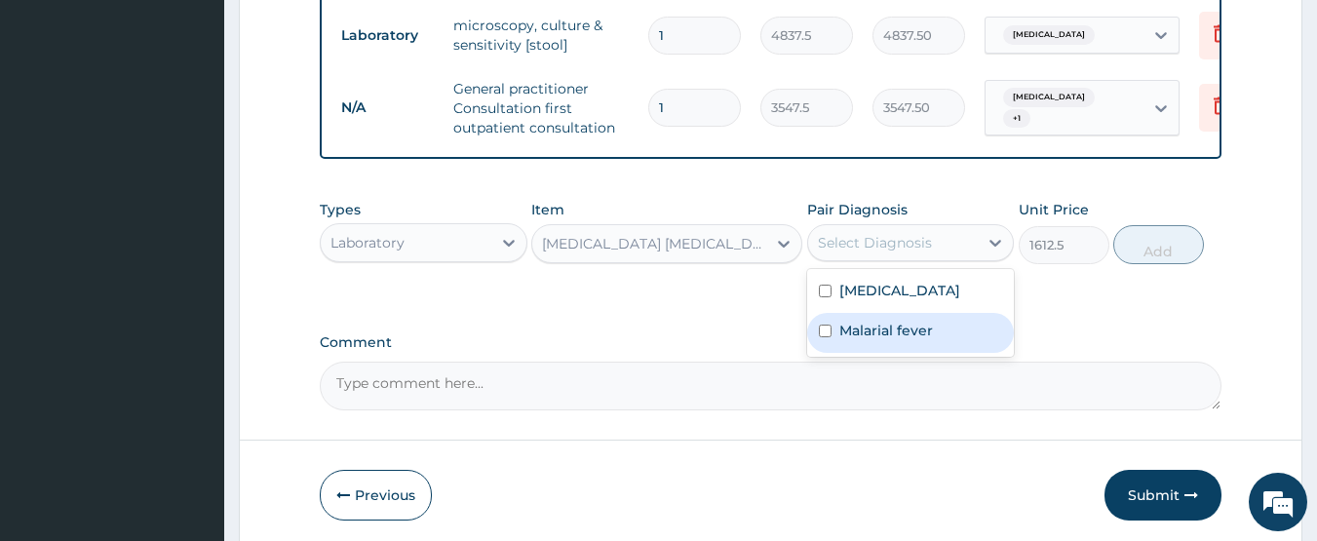
drag, startPoint x: 886, startPoint y: 331, endPoint x: 1051, endPoint y: 270, distance: 175.8
click at [889, 332] on label "Malarial fever" at bounding box center [886, 330] width 94 height 19
checkbox input "true"
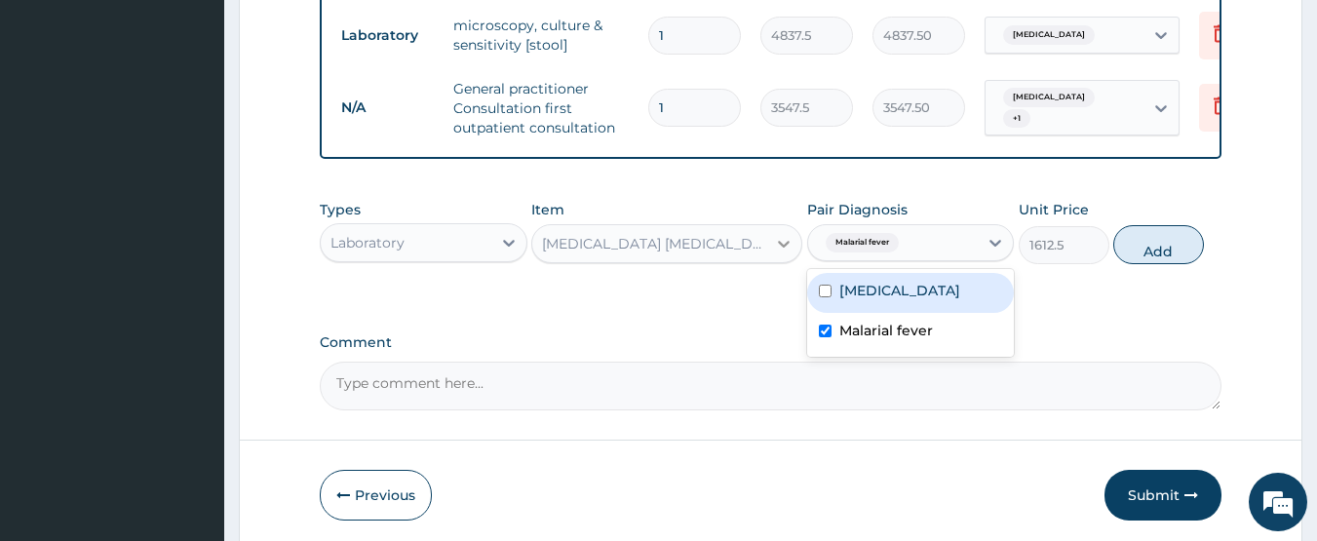
drag, startPoint x: 1146, startPoint y: 253, endPoint x: 784, endPoint y: 313, distance: 366.7
click at [1144, 254] on button "Add" at bounding box center [1158, 244] width 91 height 39
type input "0"
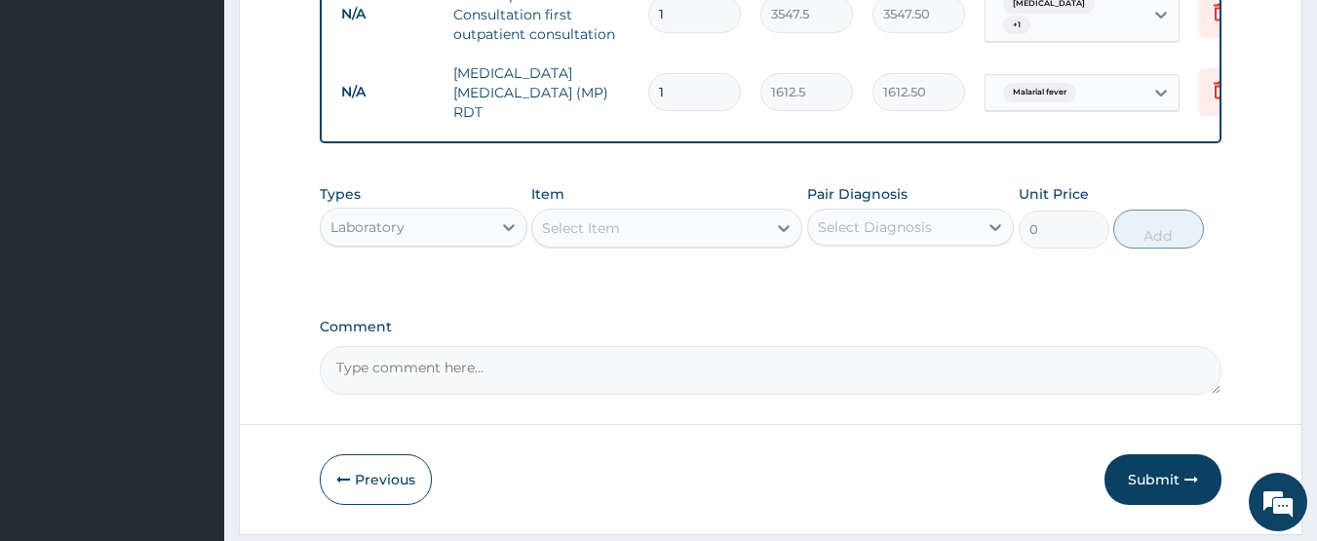
scroll to position [999, 0]
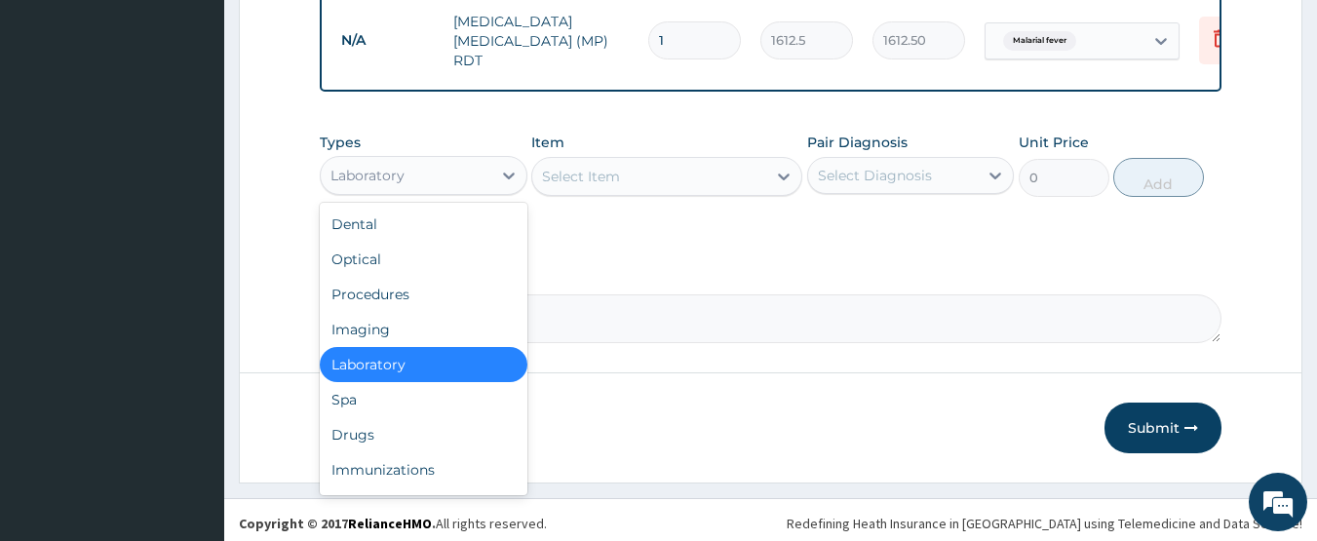
drag, startPoint x: 345, startPoint y: 168, endPoint x: 377, endPoint y: 268, distance: 105.4
click at [345, 190] on div "Types option Laboratory, selected. option Laboratory selected, 5 of 10. 10 resu…" at bounding box center [771, 165] width 903 height 84
click at [397, 428] on div "Drugs" at bounding box center [424, 434] width 208 height 35
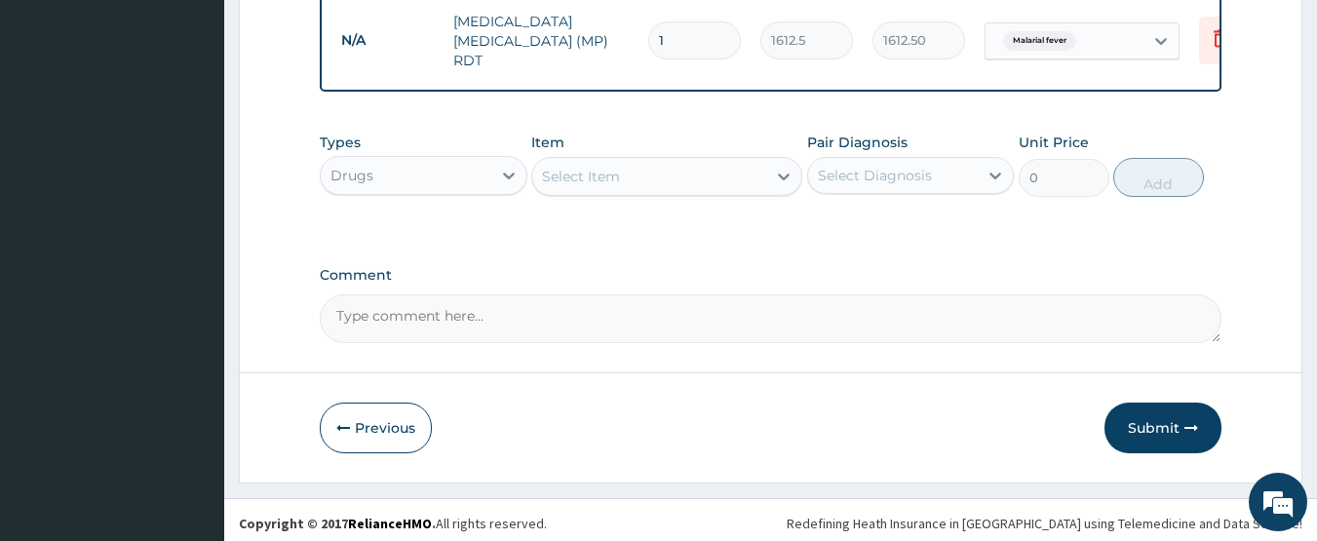
click at [645, 161] on div "Select Item" at bounding box center [649, 176] width 234 height 31
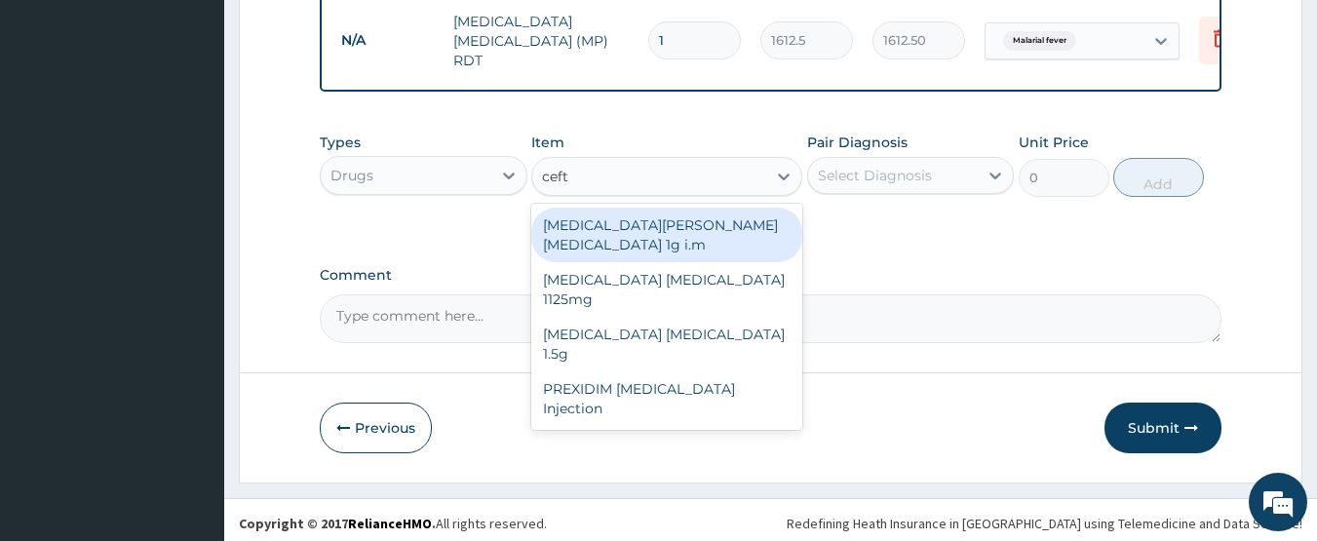
type input "ceftr"
click at [702, 209] on div "ROCEPHIN CEFTRIAXONE 1g i.m" at bounding box center [666, 235] width 271 height 55
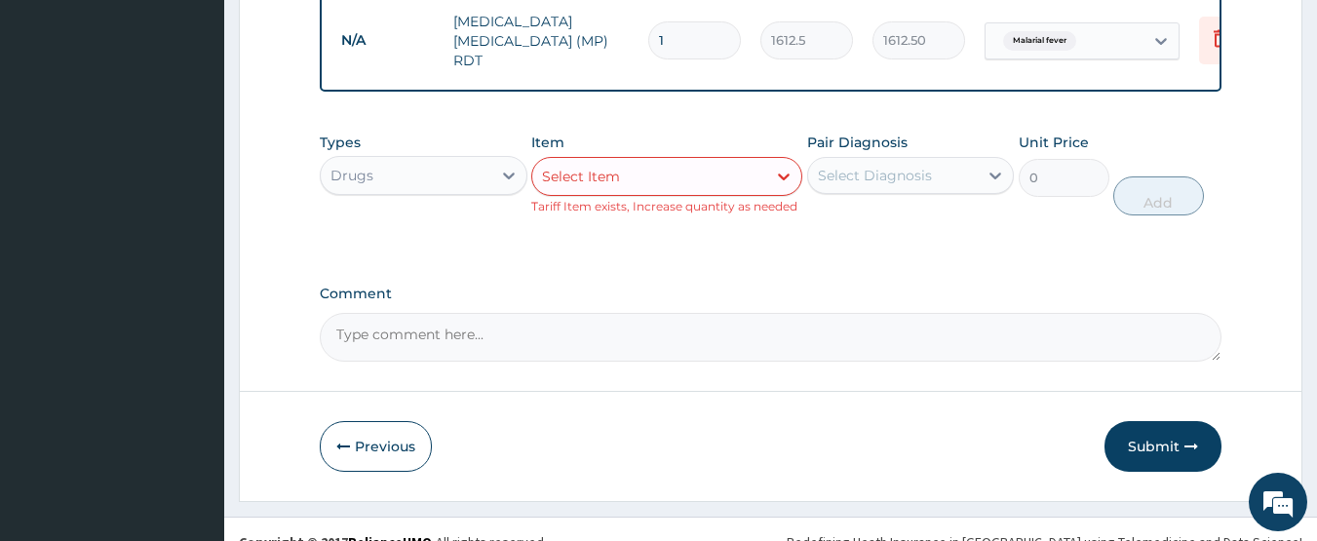
click at [873, 166] on div "Select Diagnosis" at bounding box center [875, 175] width 114 height 19
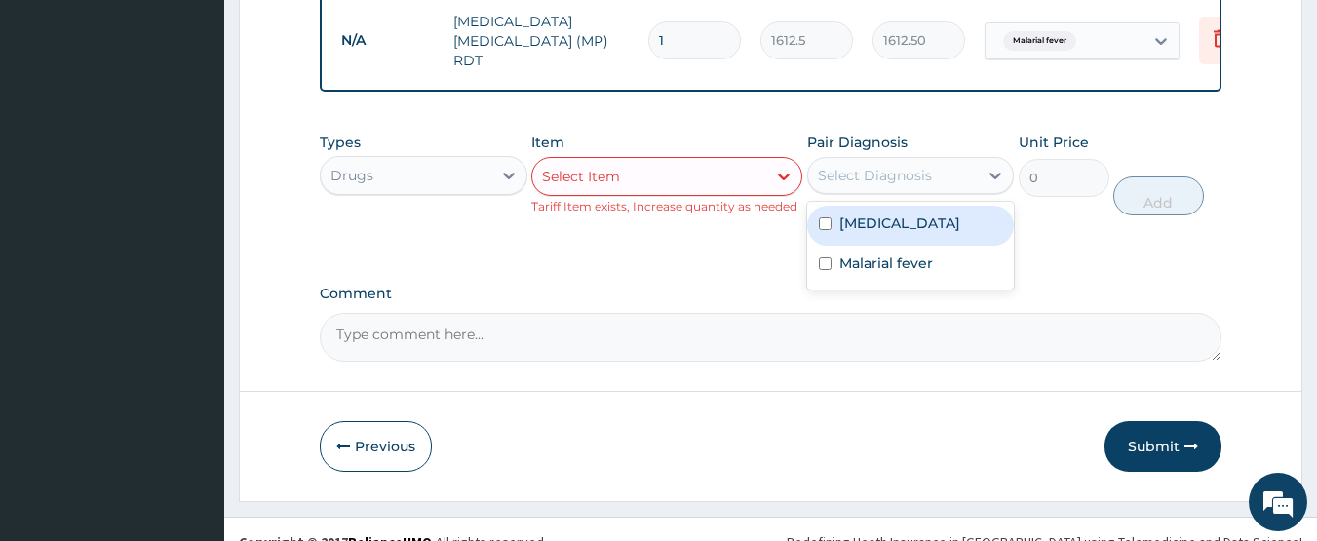
click at [620, 171] on div "Select Item" at bounding box center [649, 176] width 234 height 31
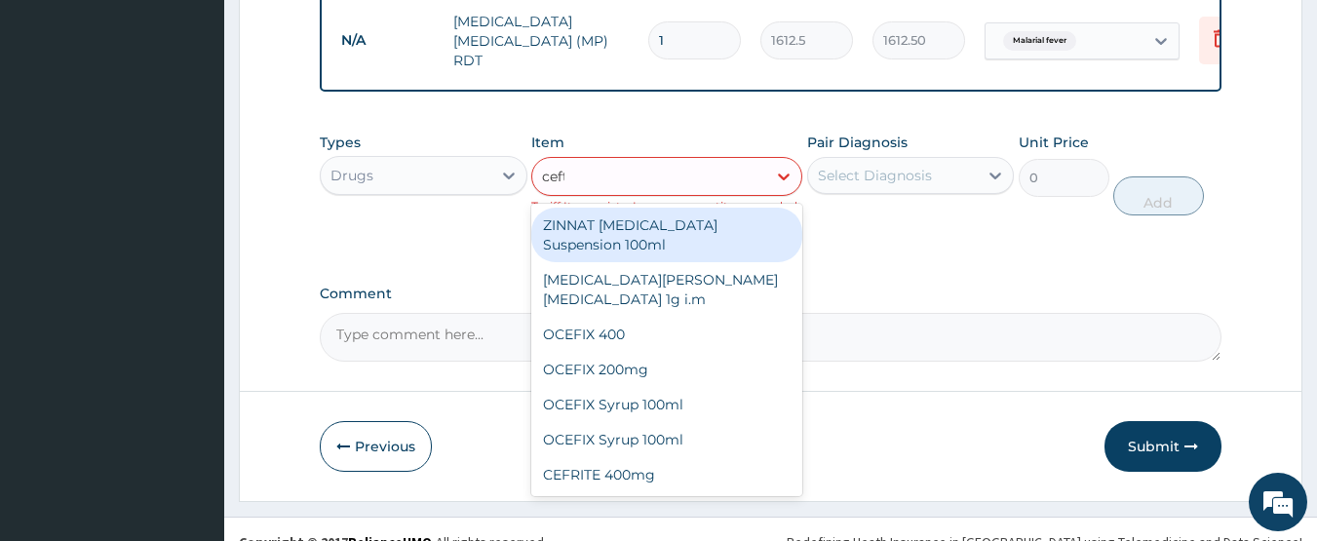
type input "ceftr"
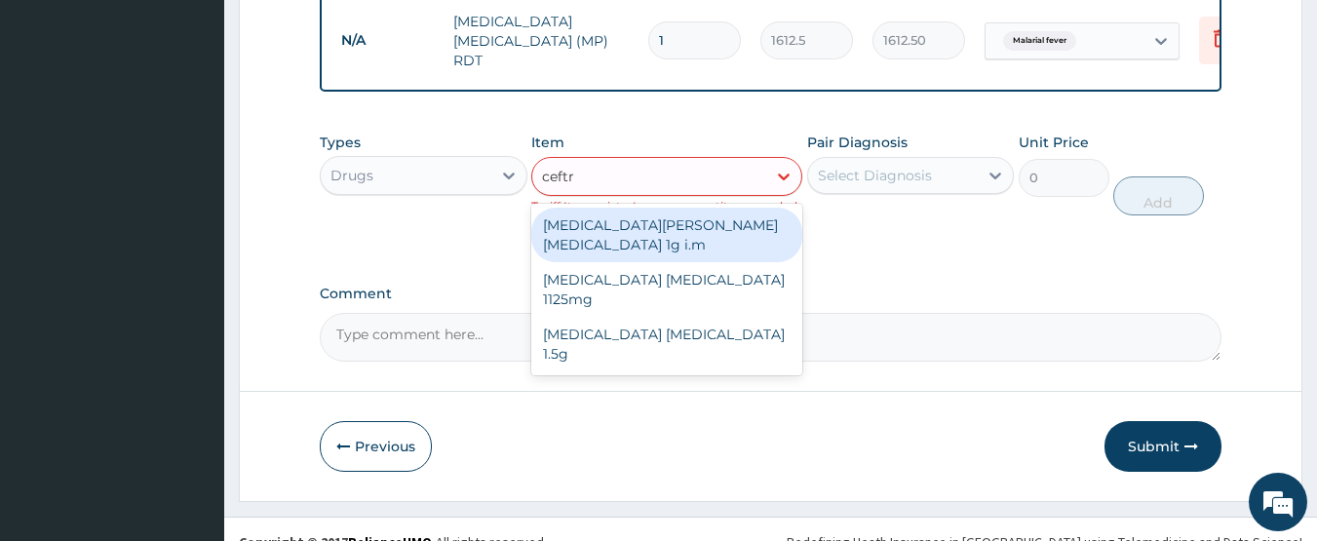
click at [614, 218] on div "ROCEPHIN CEFTRIAXONE 1g i.m" at bounding box center [666, 235] width 271 height 55
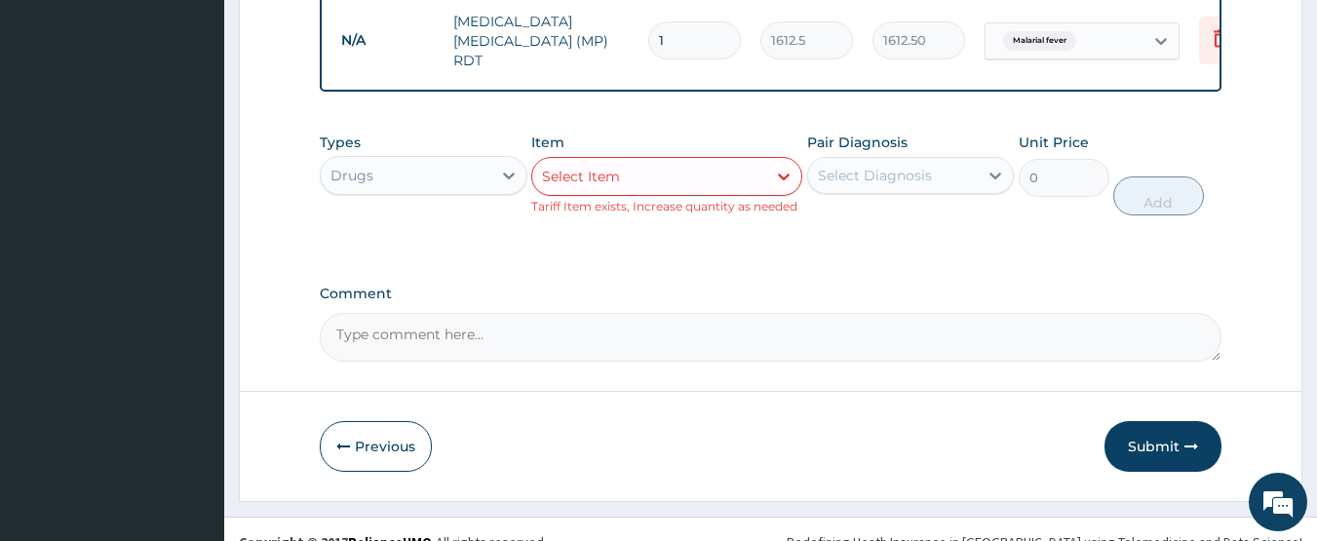
click at [726, 168] on div "Select Item" at bounding box center [649, 176] width 234 height 31
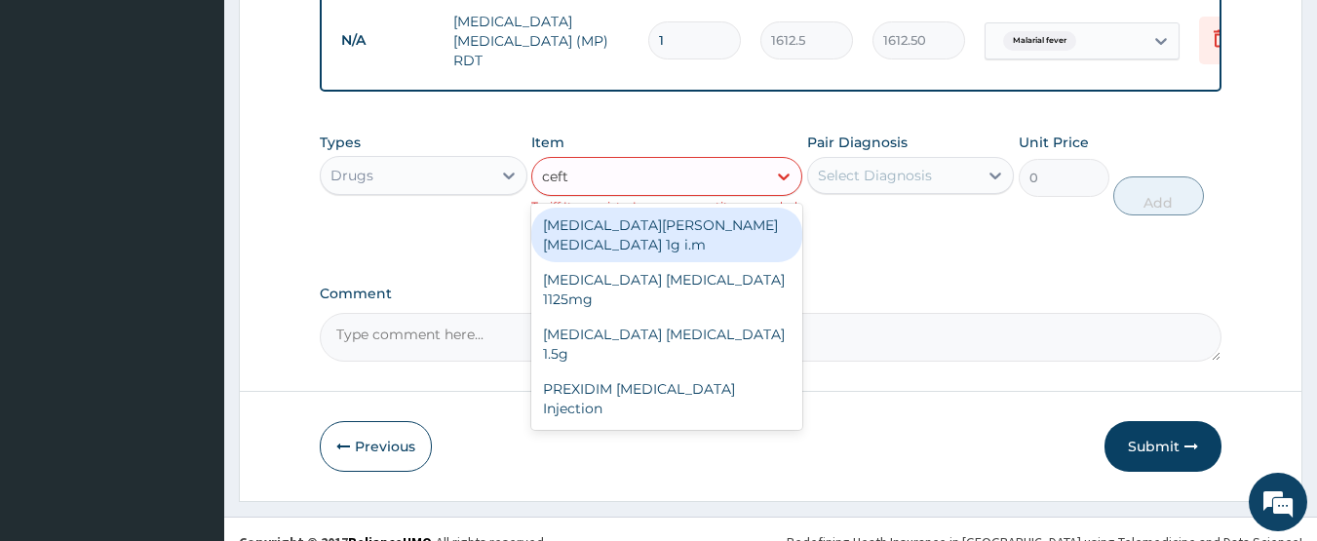
type input "ceftr"
click at [721, 214] on div "ROCEPHIN CEFTRIAXONE 1g i.m" at bounding box center [666, 235] width 271 height 55
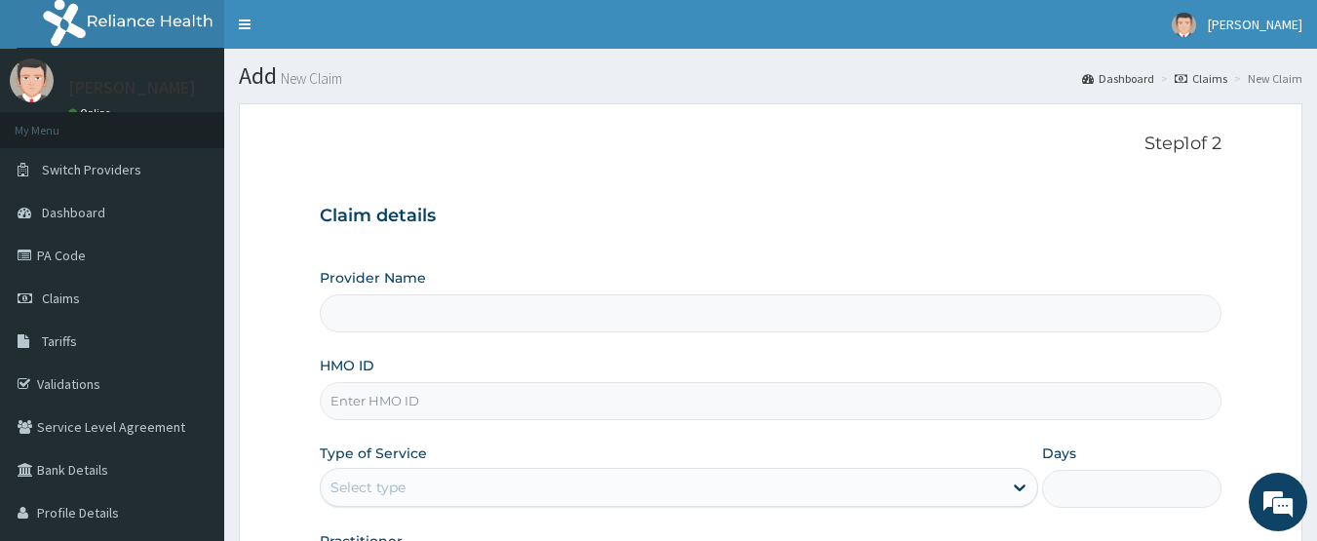
scroll to position [260, 0]
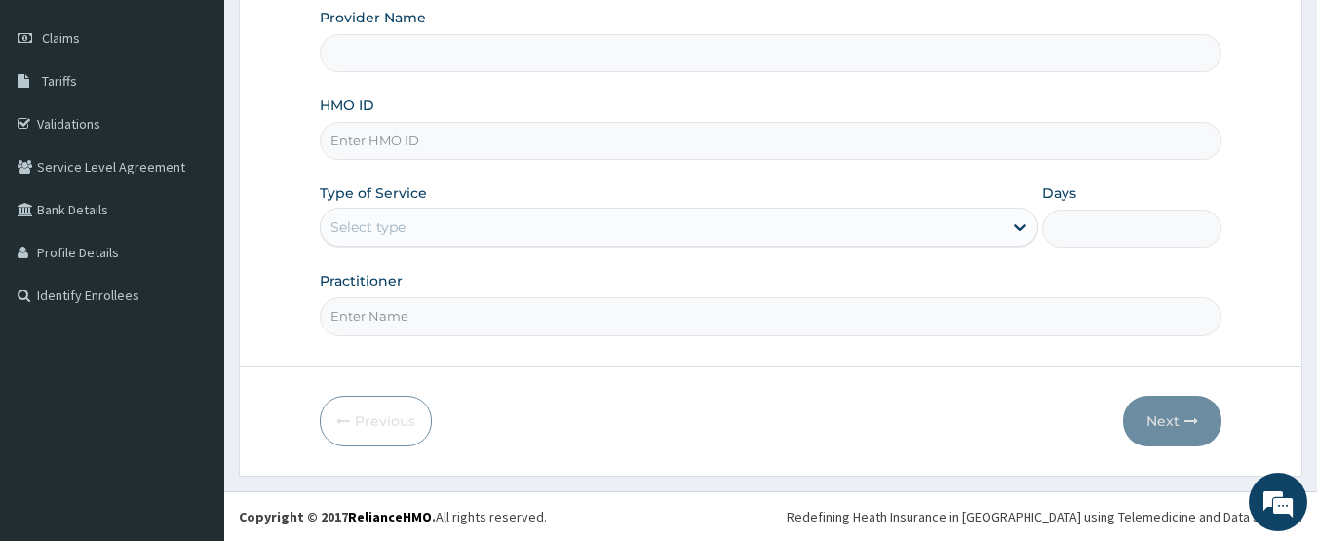
type input "CHIONHospital"
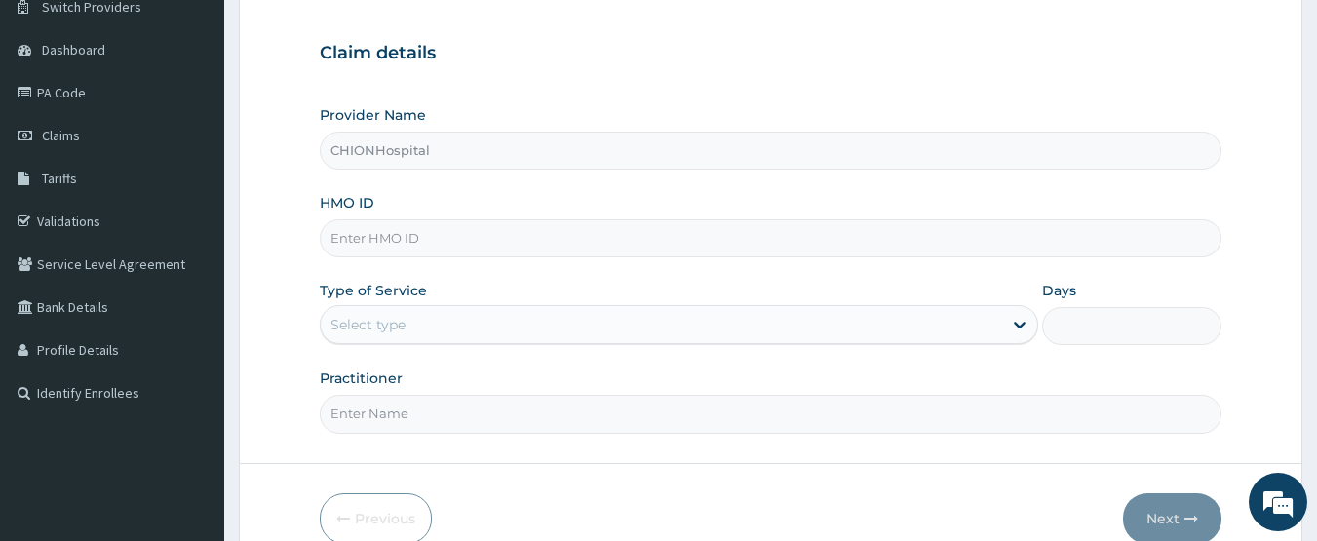
click at [346, 245] on input "HMO ID" at bounding box center [771, 238] width 903 height 38
paste input "PRS/10436/A"
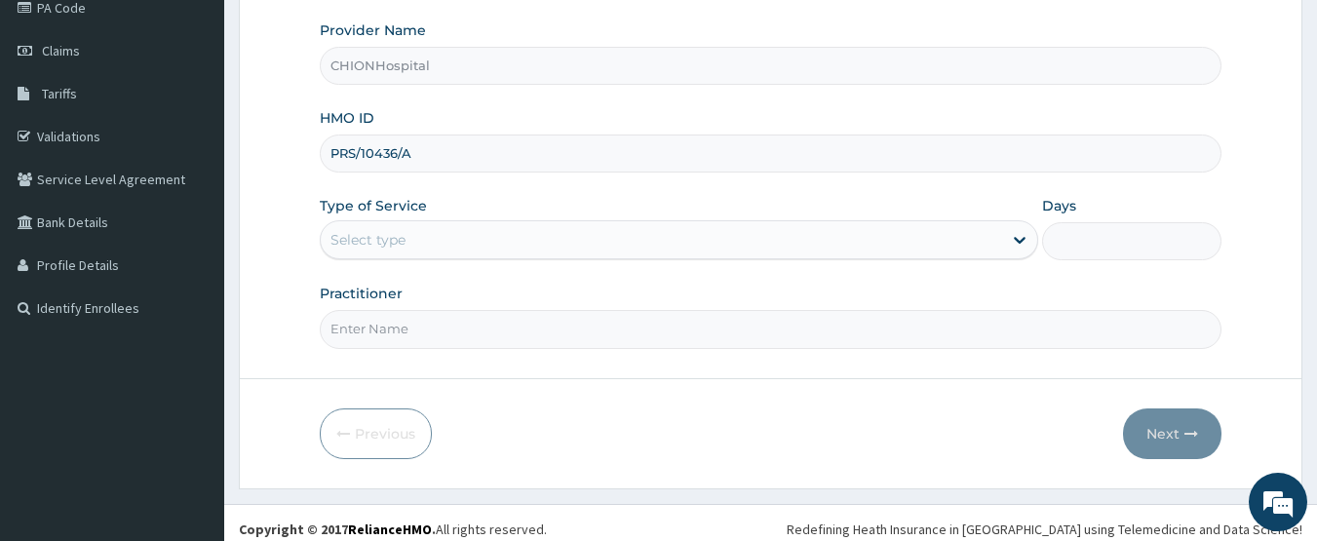
scroll to position [260, 0]
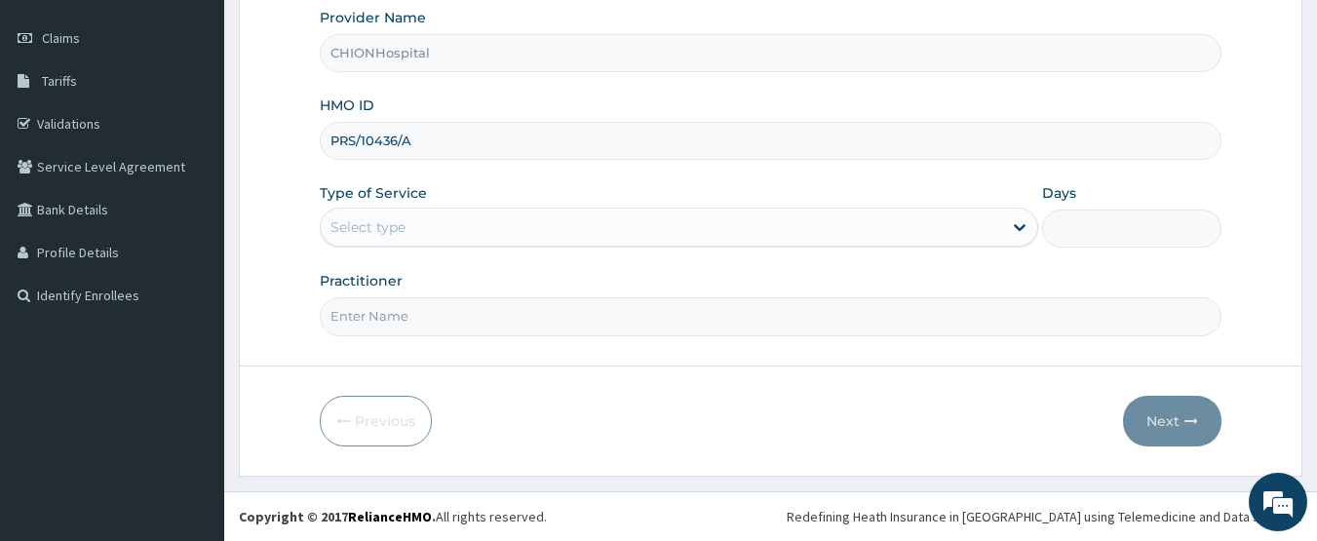
type input "PRS/10436/A"
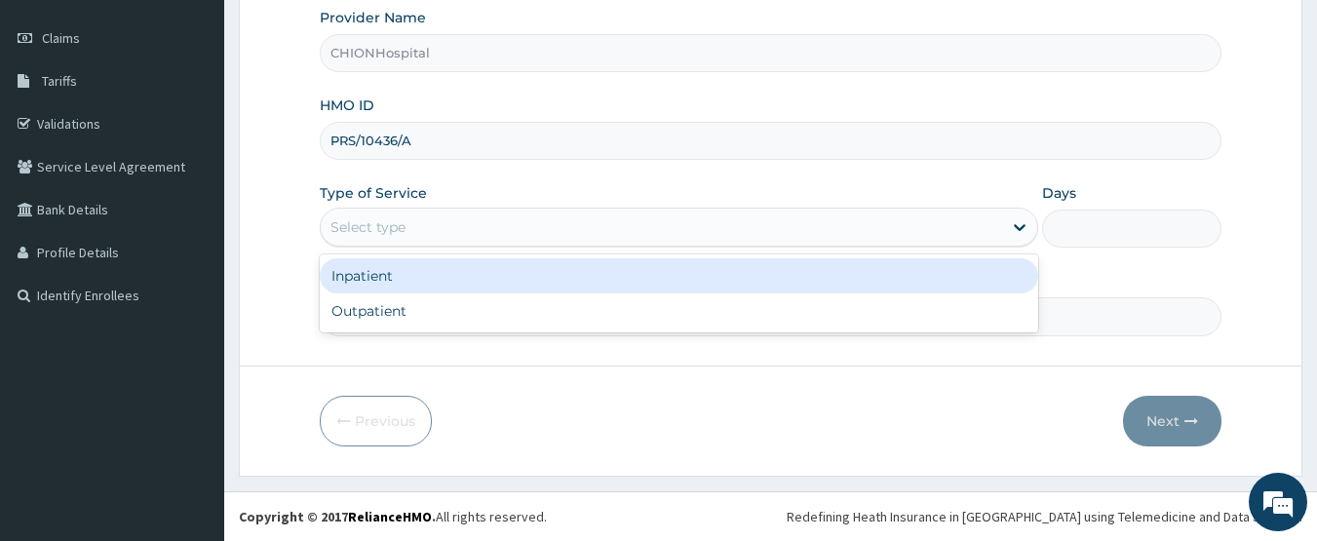
drag, startPoint x: 363, startPoint y: 223, endPoint x: 367, endPoint y: 318, distance: 94.6
click at [363, 244] on div "Select type" at bounding box center [679, 227] width 719 height 39
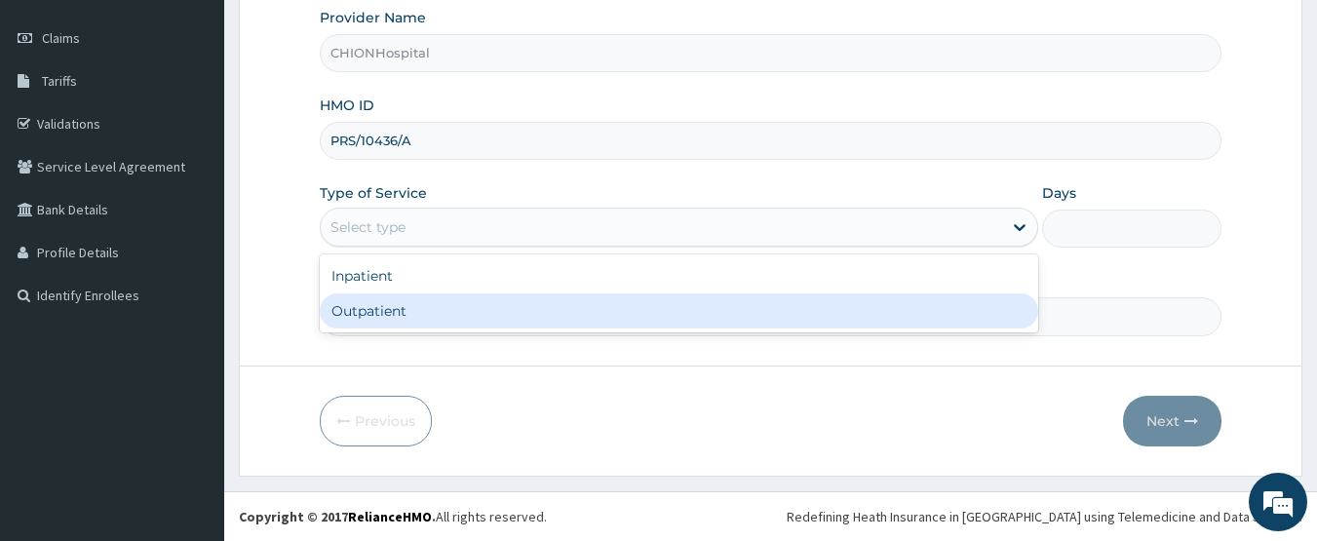
click at [374, 311] on div "Outpatient" at bounding box center [679, 310] width 719 height 35
type input "1"
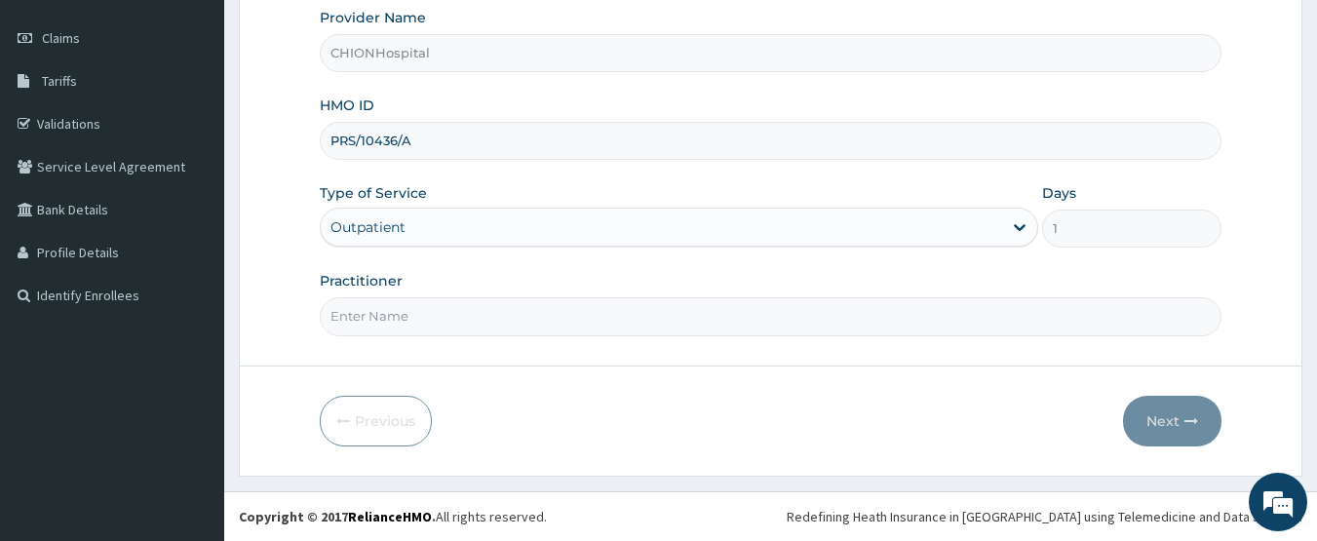
click at [374, 311] on input "Practitioner" at bounding box center [771, 316] width 903 height 38
type input "[PERSON_NAME] [PERSON_NAME]"
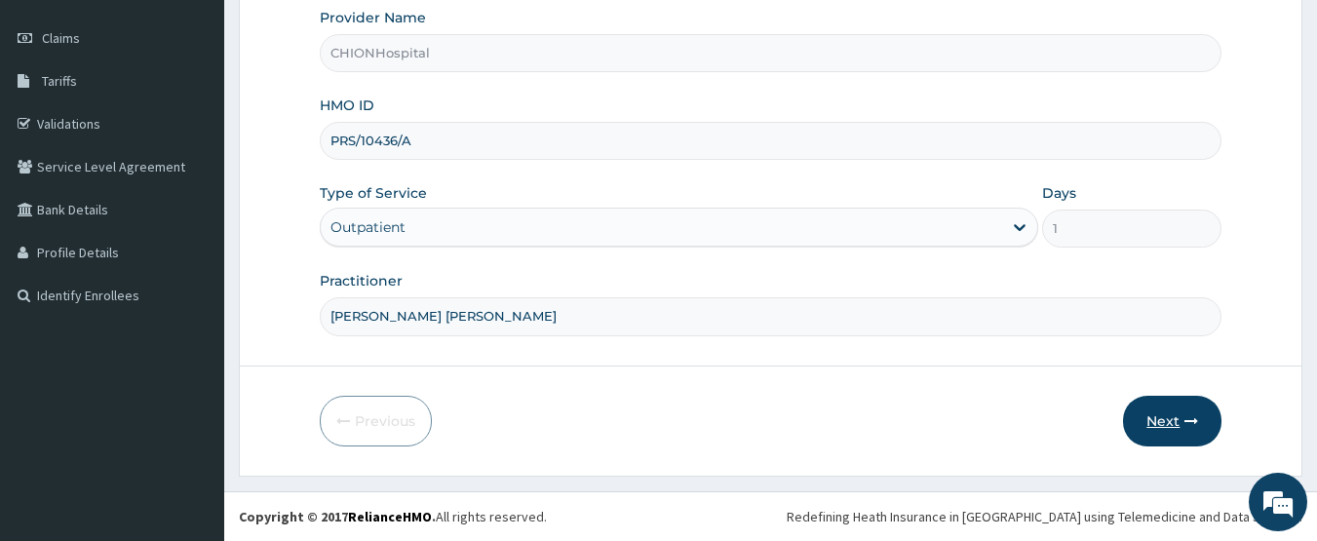
click at [1198, 421] on icon "button" at bounding box center [1192, 421] width 14 height 14
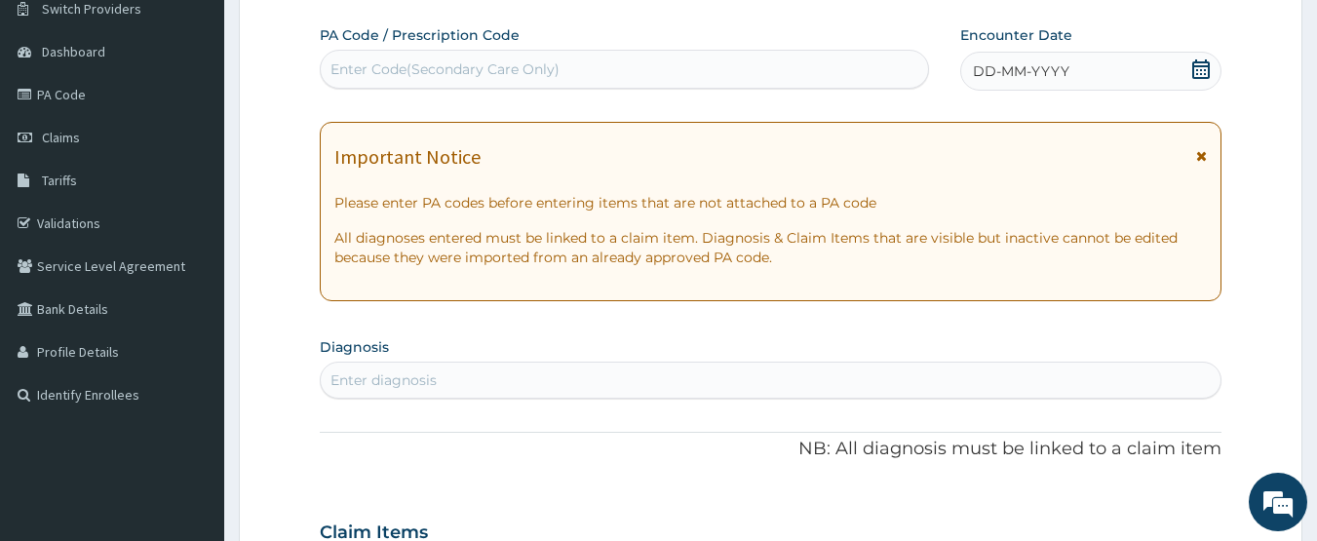
scroll to position [65, 0]
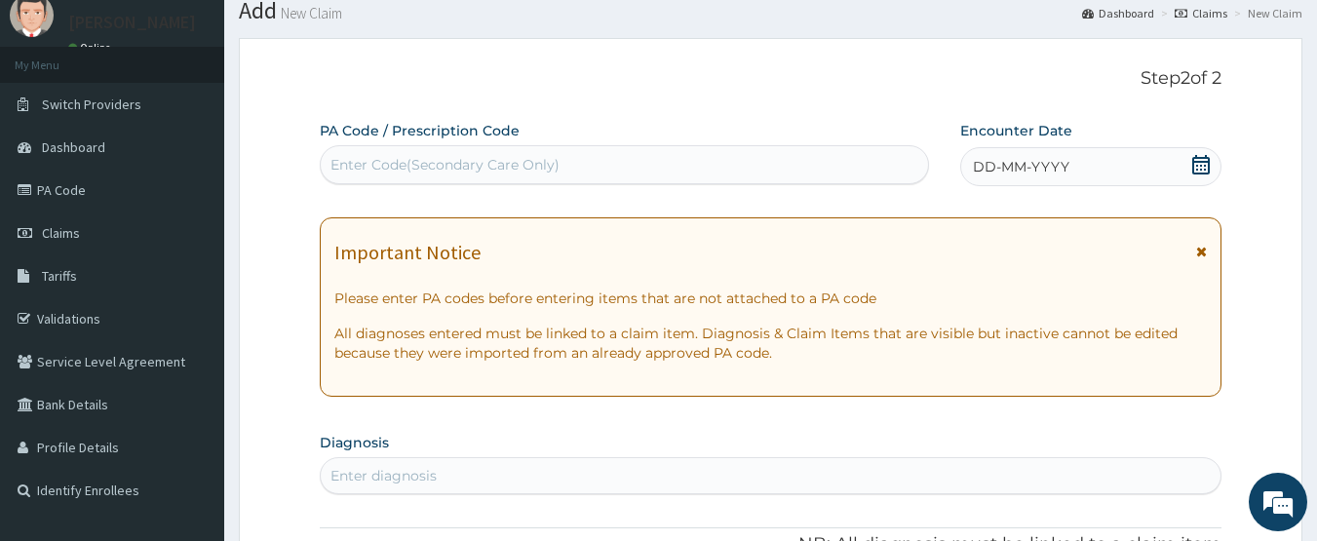
click at [407, 162] on div "Enter Code(Secondary Care Only)" at bounding box center [444, 164] width 229 height 19
type input "PA/AE444D"
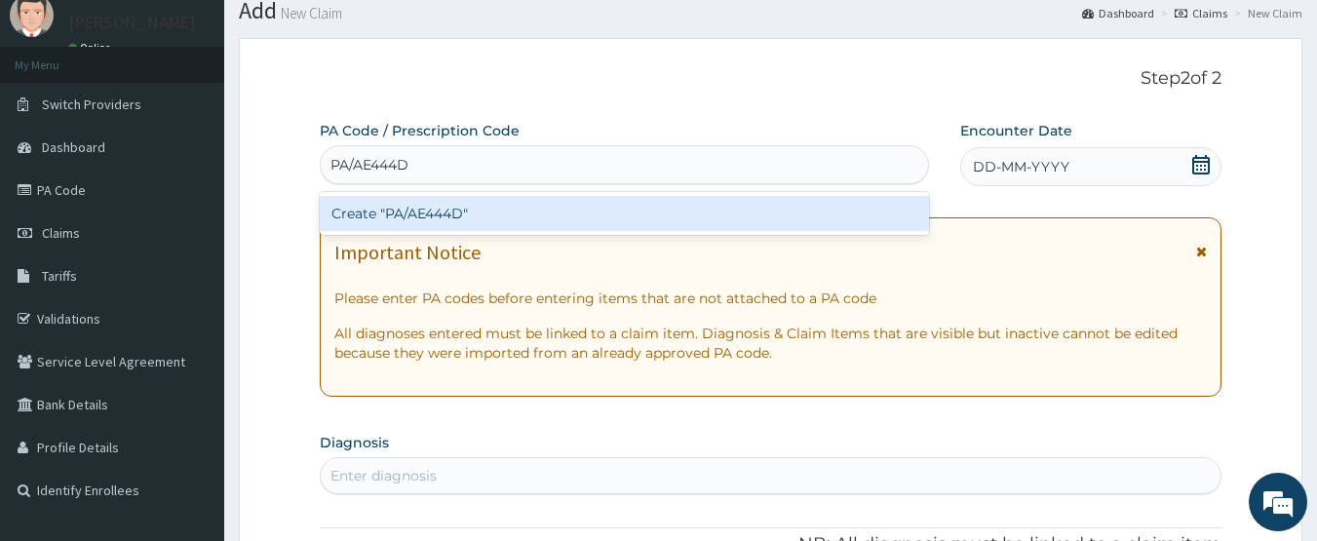
click at [381, 216] on div "Create "PA/AE444D"" at bounding box center [625, 213] width 610 height 35
